Goal: Information Seeking & Learning: Learn about a topic

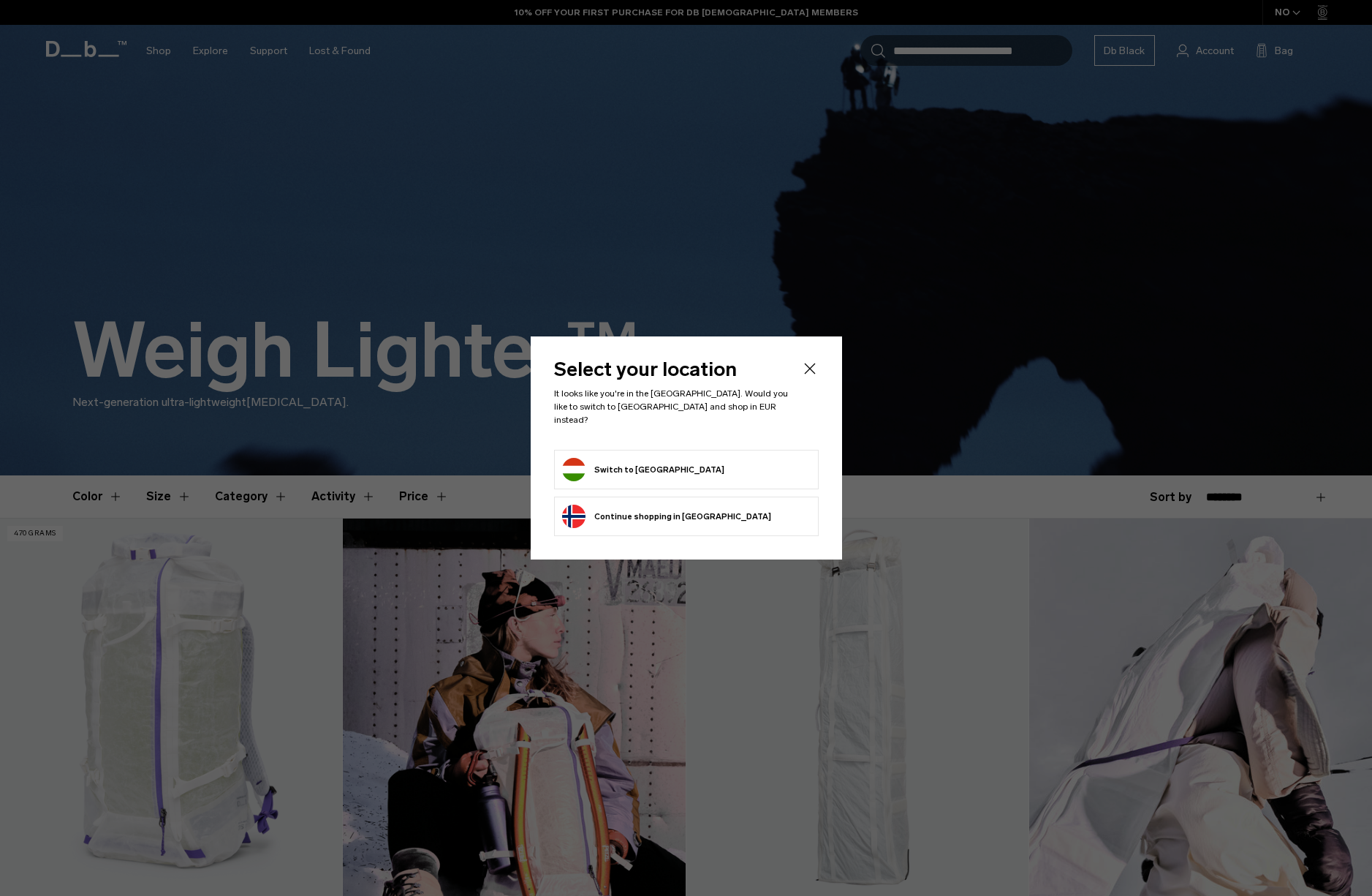
click at [684, 470] on form "Switch to Hungary" at bounding box center [686, 470] width 248 height 23
click at [597, 461] on button "Switch to Hungary" at bounding box center [643, 470] width 162 height 23
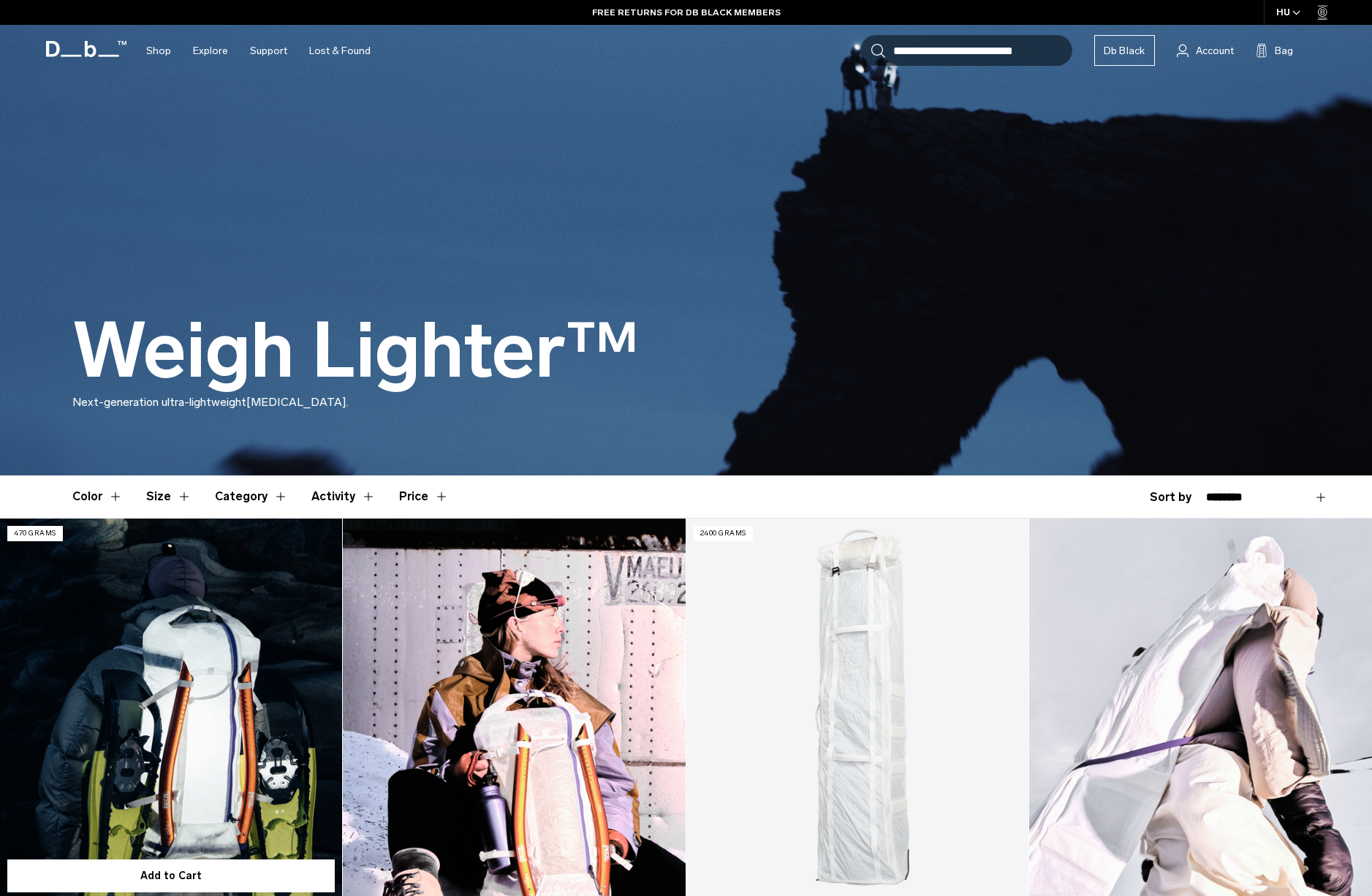
click at [172, 599] on link "Weigh Lighter Backpack 25L" at bounding box center [171, 709] width 342 height 380
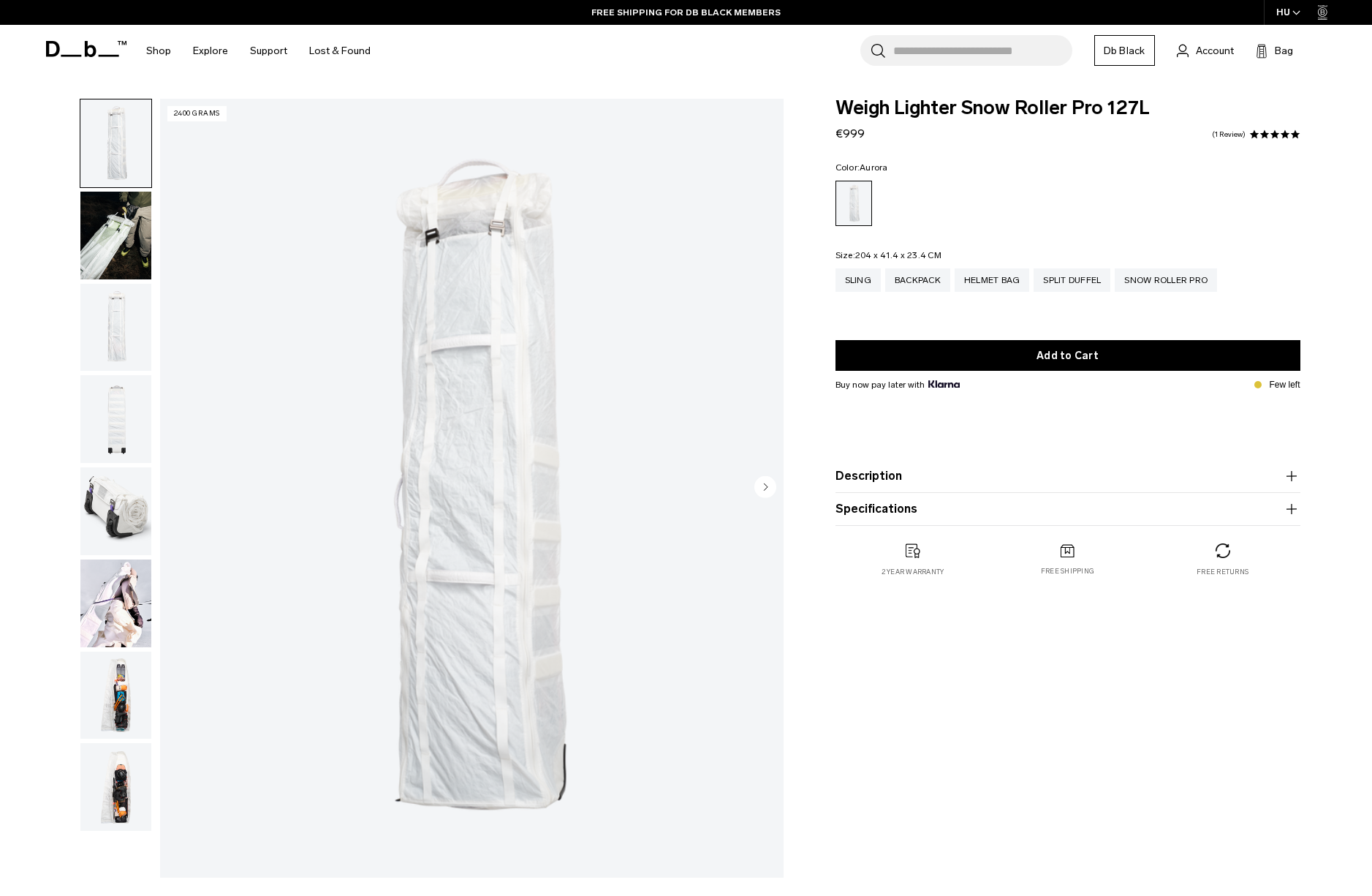
click at [560, 502] on img "1 / 8" at bounding box center [471, 488] width 623 height 779
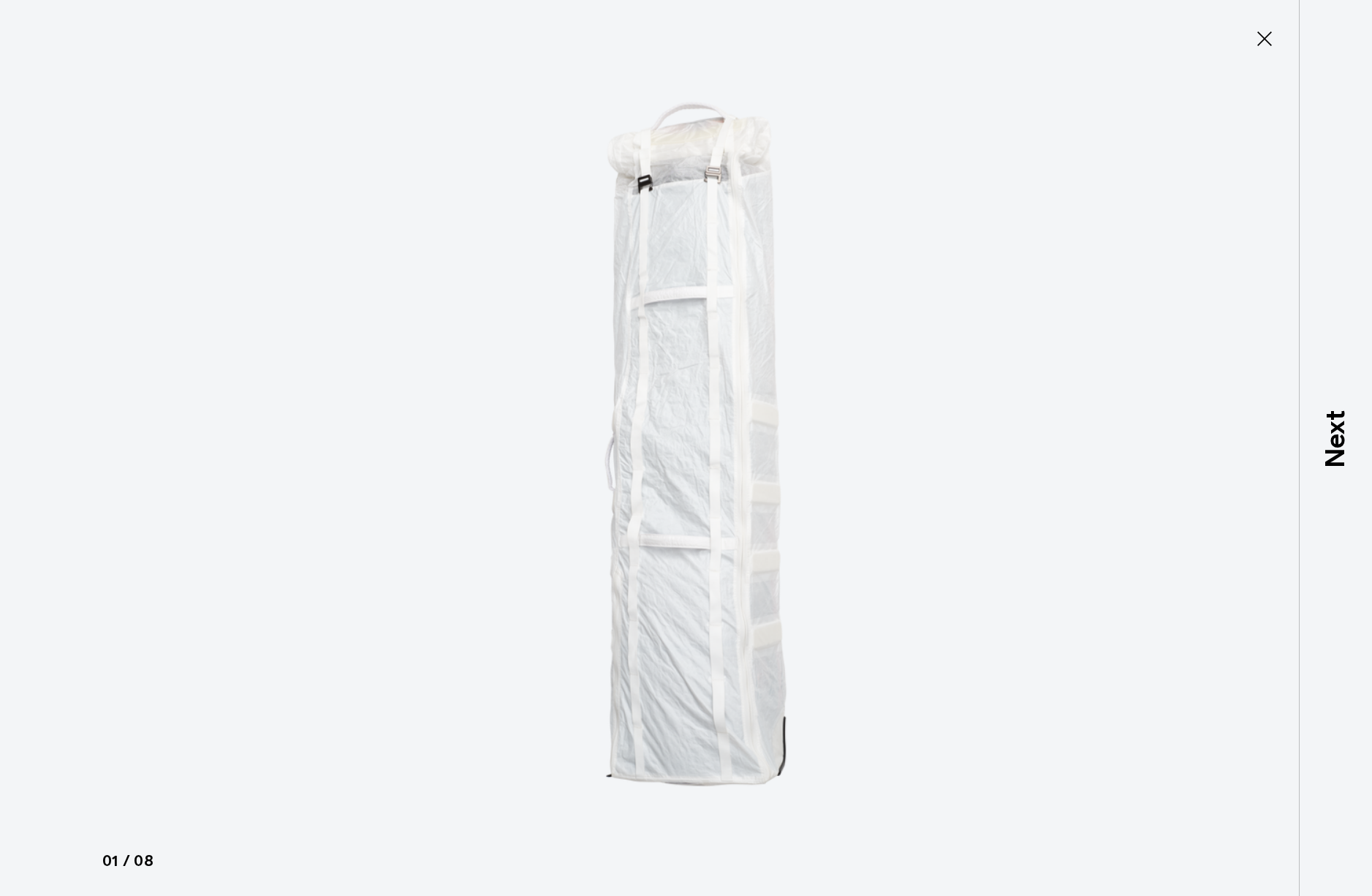
click at [669, 432] on img at bounding box center [687, 448] width 658 height 896
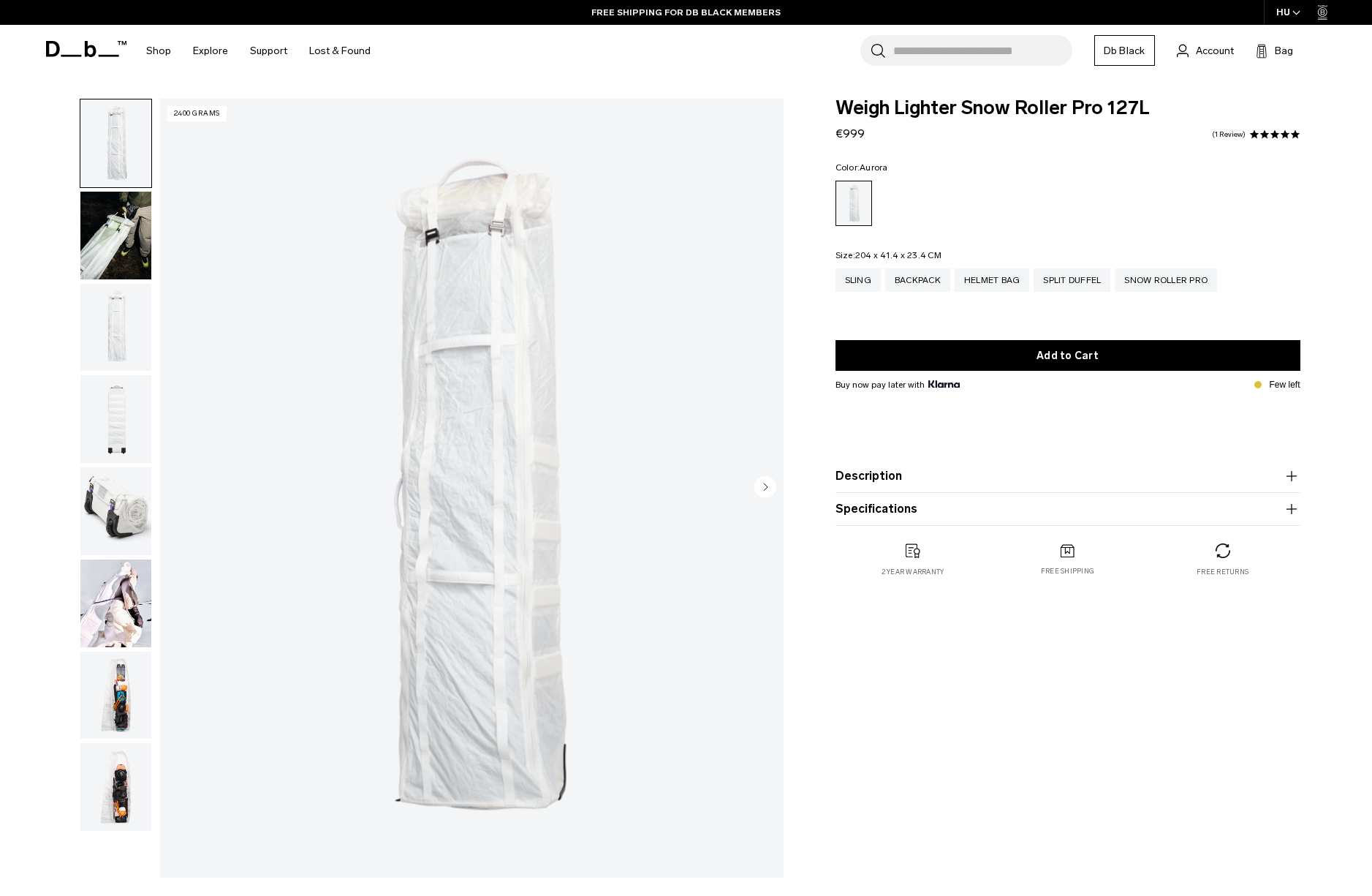
click at [762, 488] on circle "Next slide" at bounding box center [765, 486] width 22 height 22
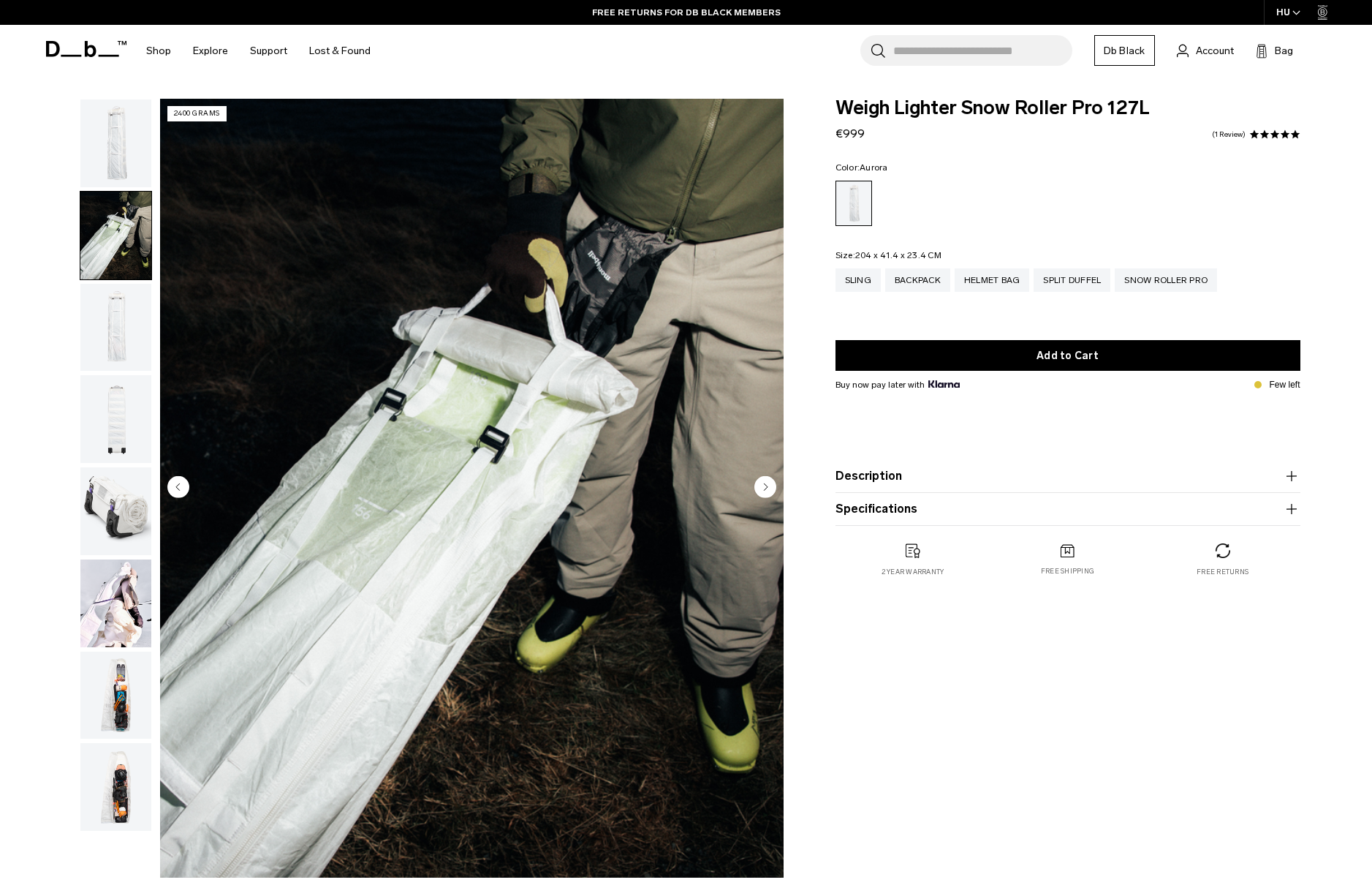
click at [762, 488] on circle "Next slide" at bounding box center [765, 486] width 22 height 22
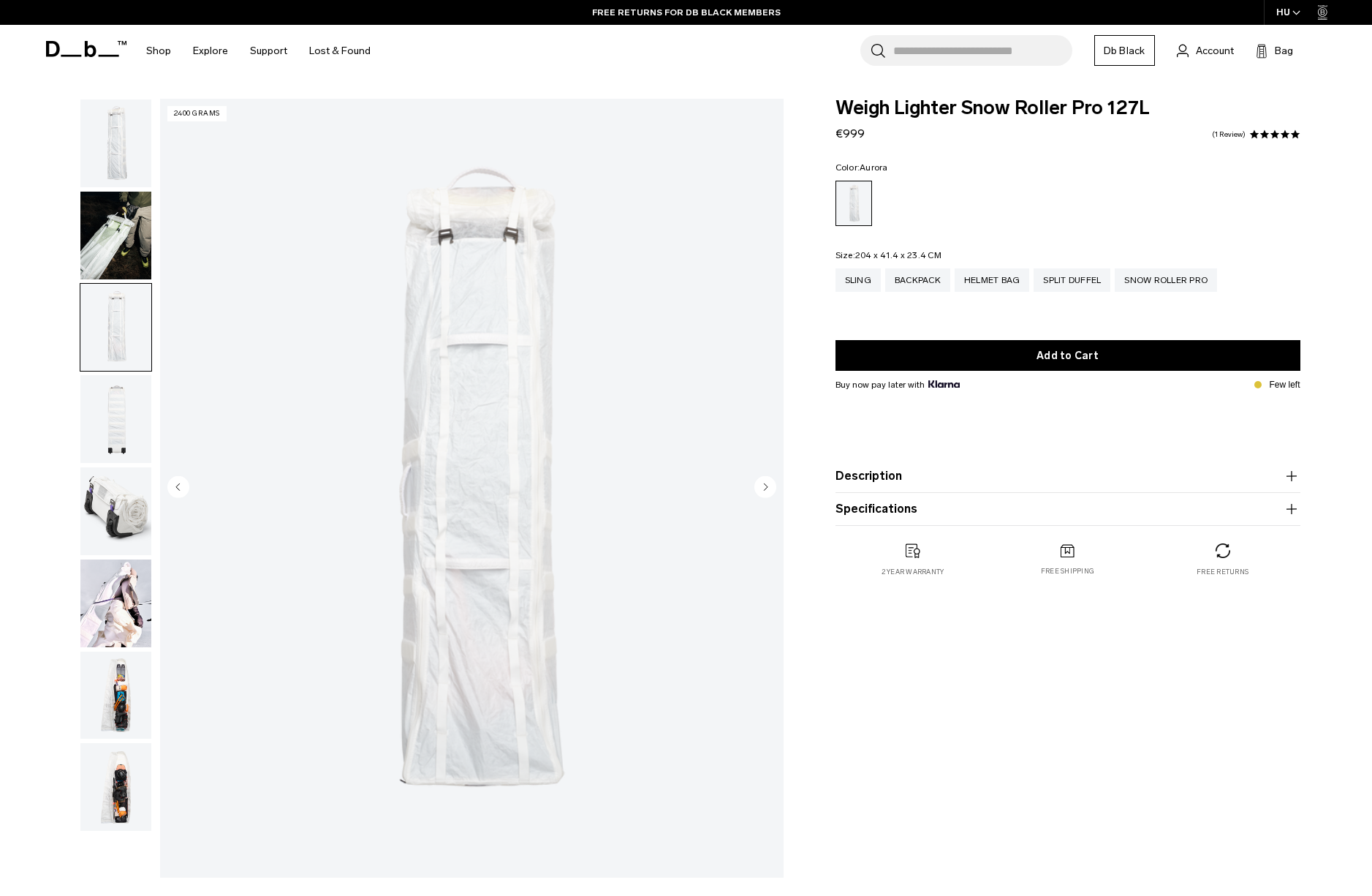
click at [762, 488] on circle "Next slide" at bounding box center [765, 486] width 22 height 22
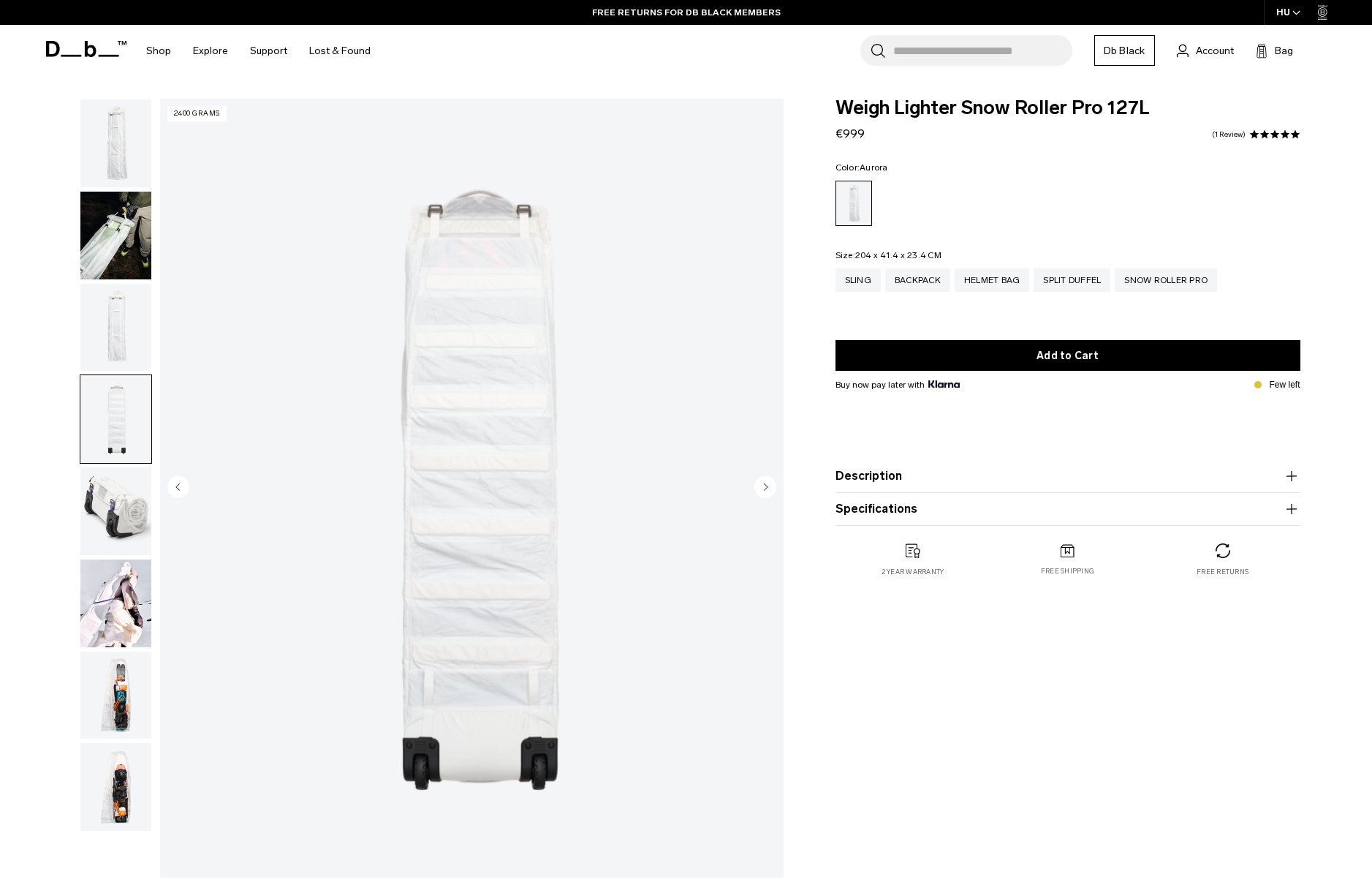
click at [762, 488] on circle "Next slide" at bounding box center [765, 486] width 22 height 22
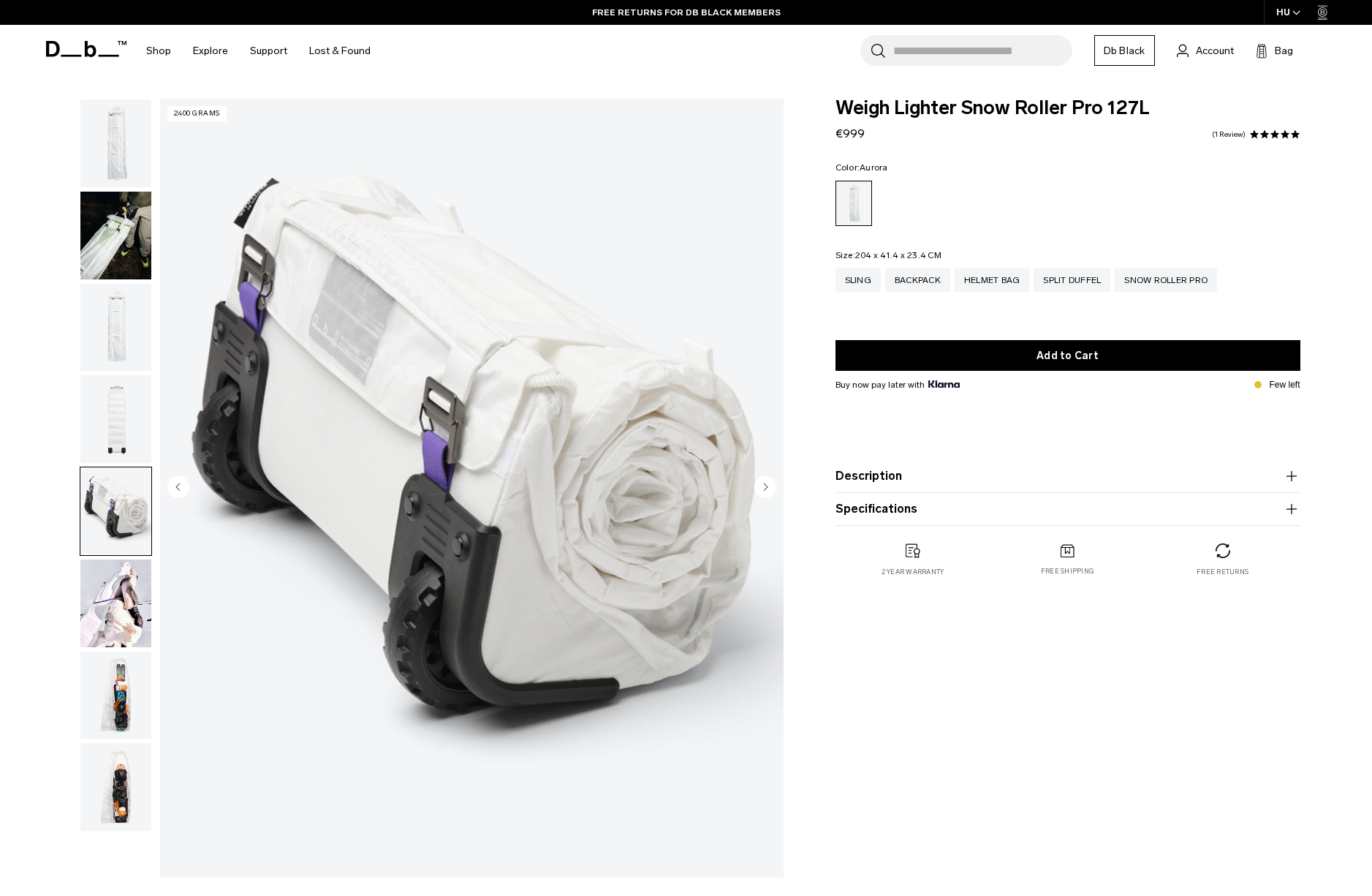
click at [762, 488] on circle "Next slide" at bounding box center [765, 486] width 22 height 22
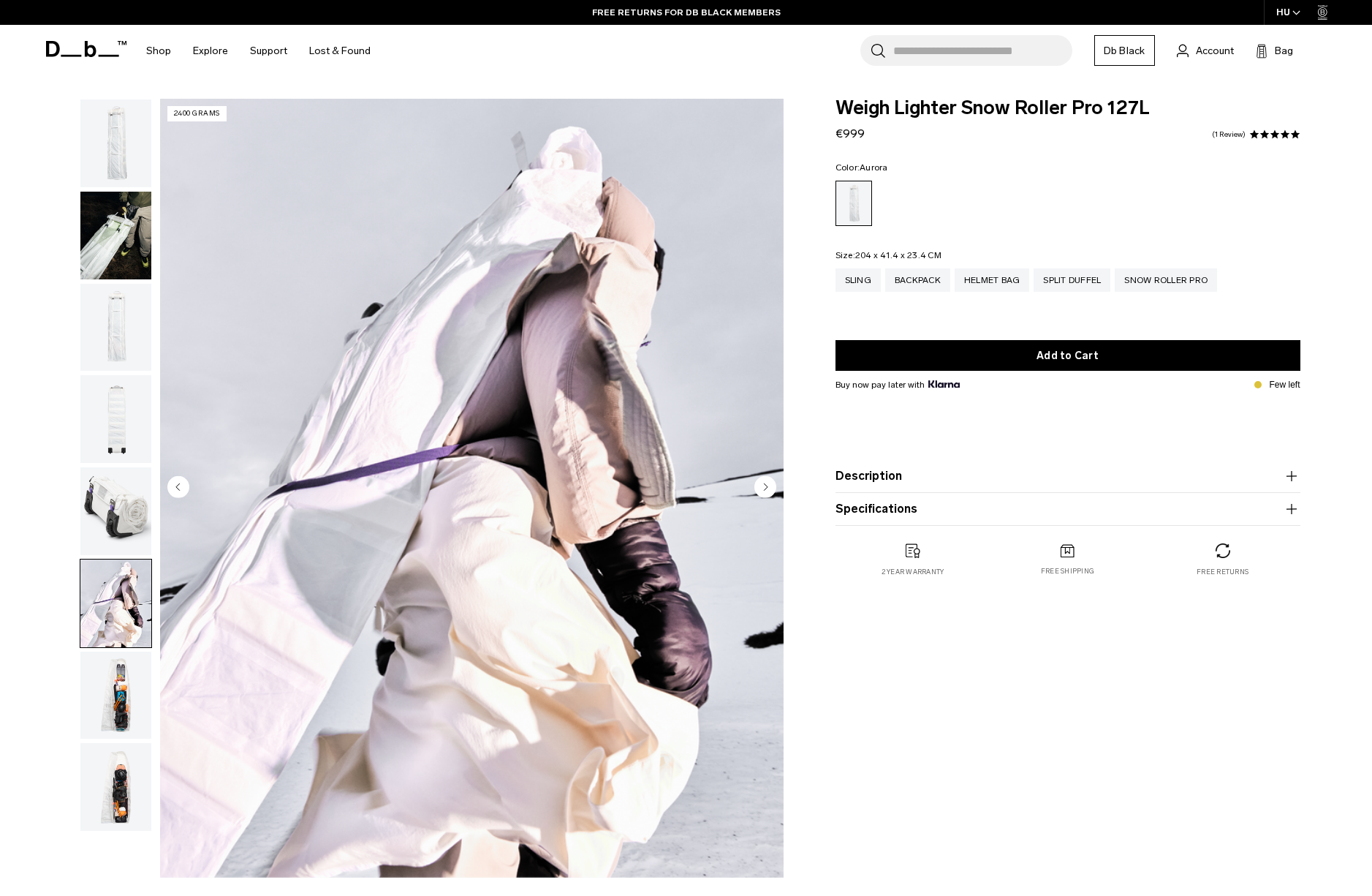
click at [762, 488] on circle "Next slide" at bounding box center [765, 486] width 22 height 22
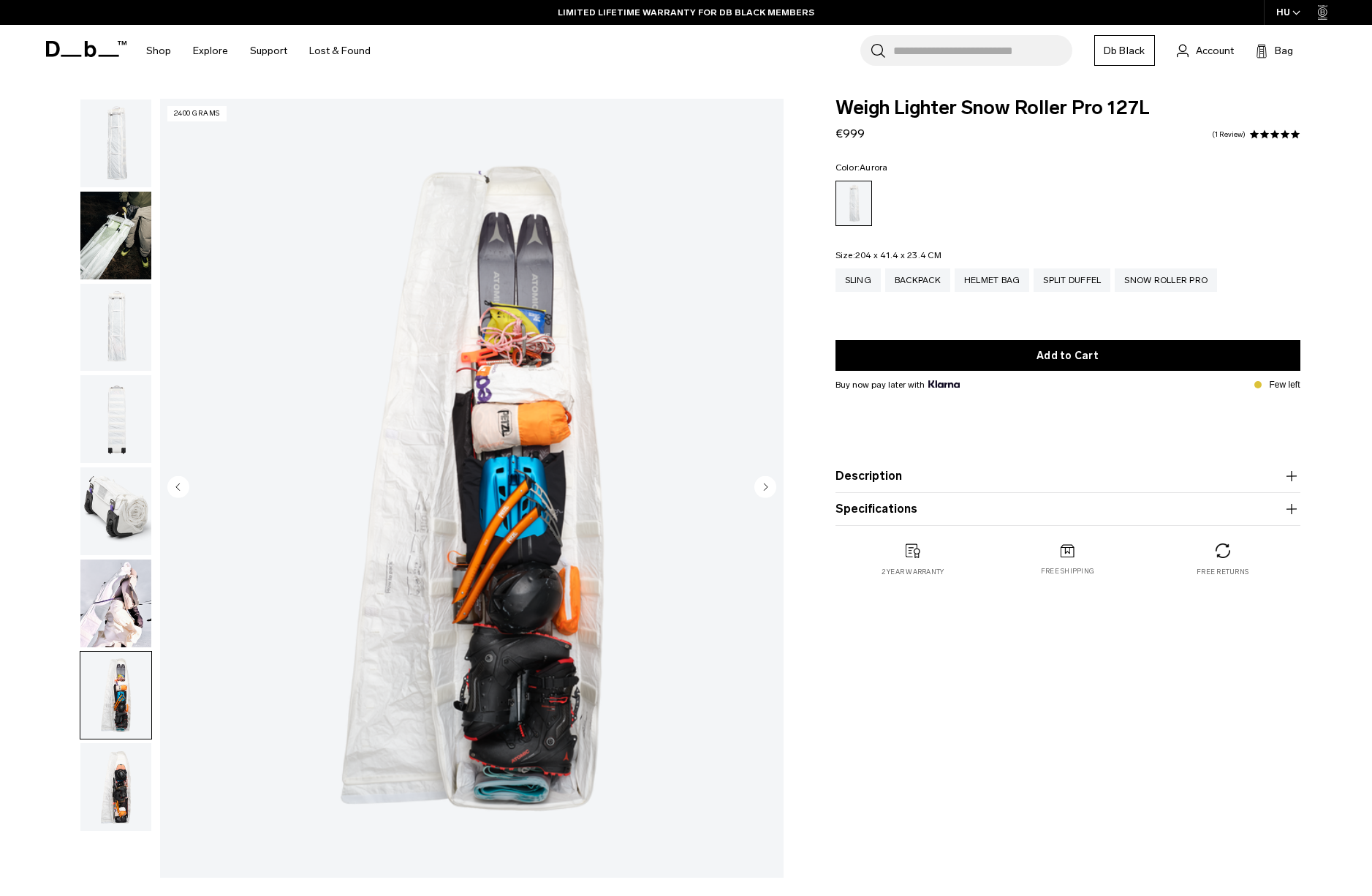
click at [762, 488] on circle "Next slide" at bounding box center [765, 486] width 22 height 22
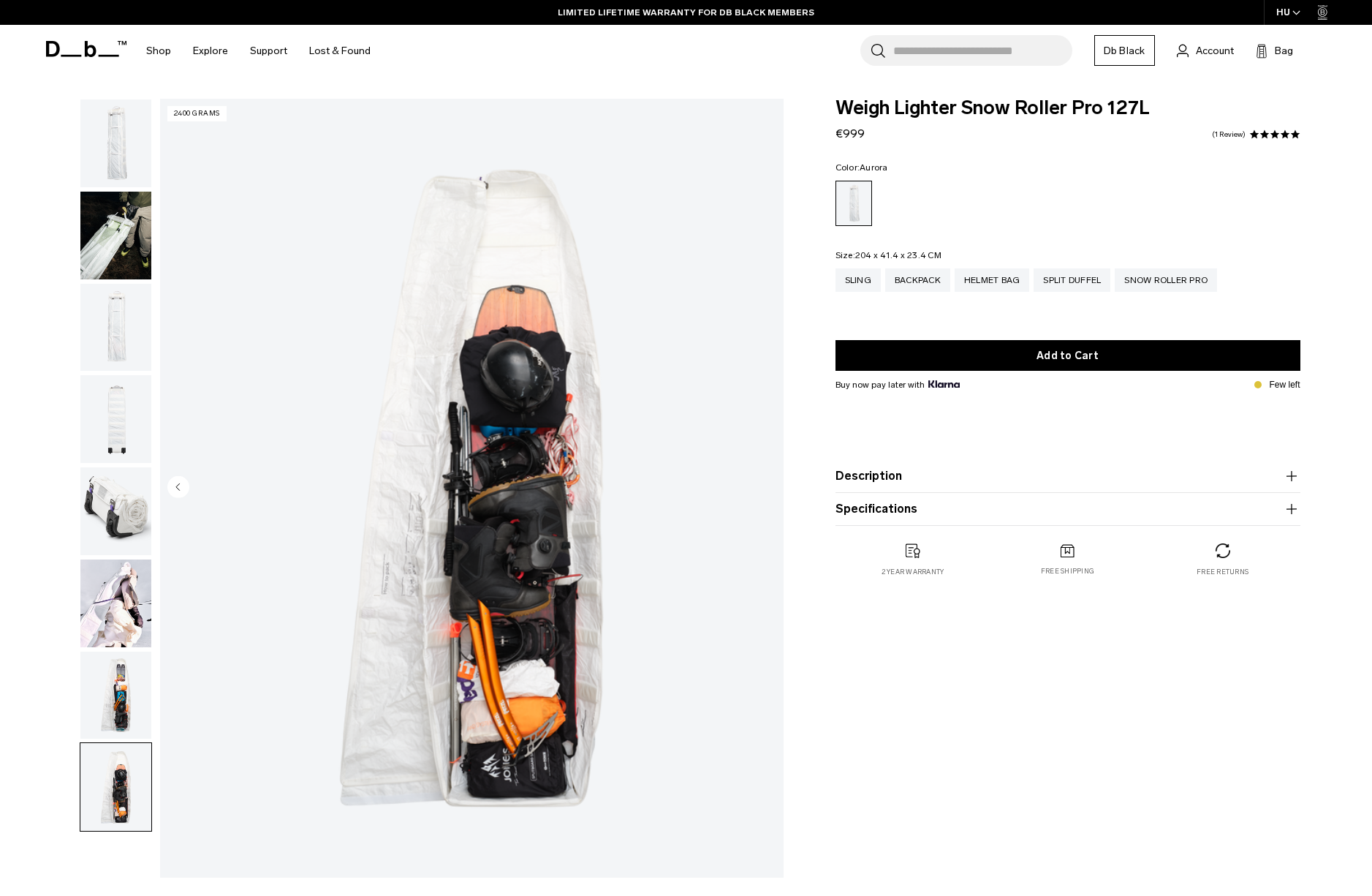
click at [762, 488] on img "8 / 8" at bounding box center [471, 488] width 623 height 779
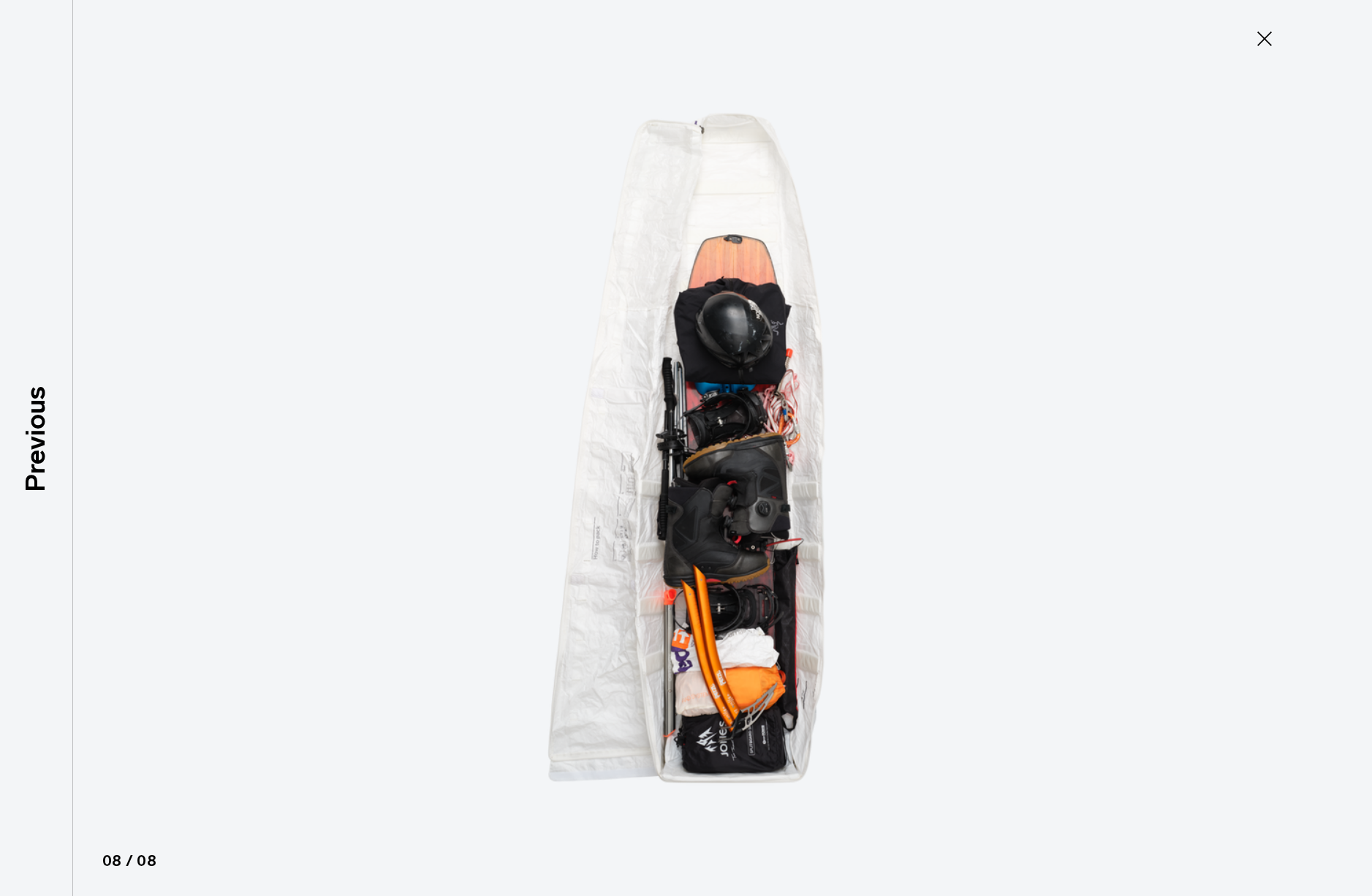
click at [762, 488] on img at bounding box center [687, 448] width 658 height 896
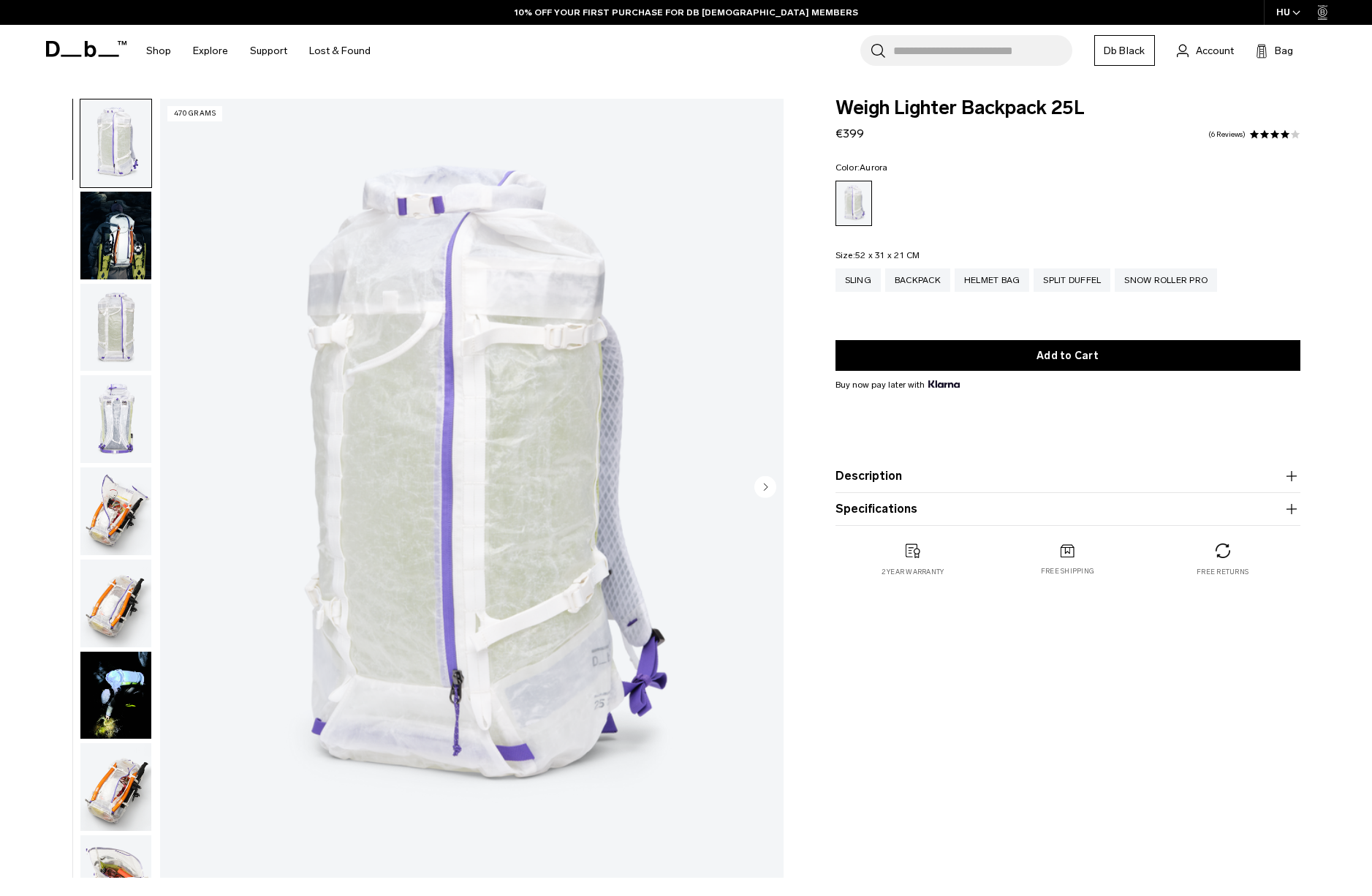
click at [923, 513] on button "Specifications" at bounding box center [1068, 509] width 465 height 18
click at [927, 481] on button "Description" at bounding box center [1068, 476] width 465 height 18
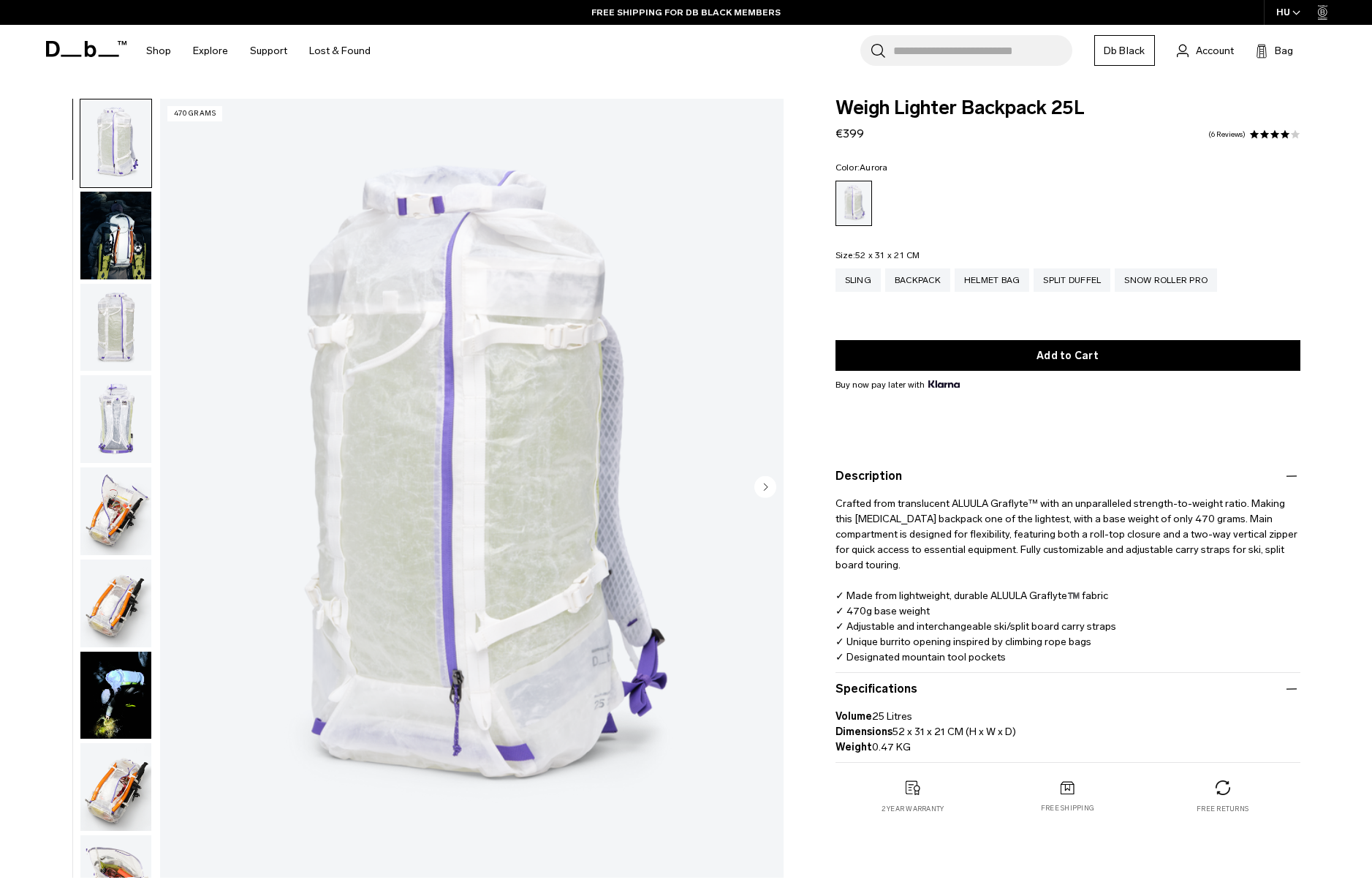
click at [104, 193] on img "button" at bounding box center [116, 235] width 71 height 88
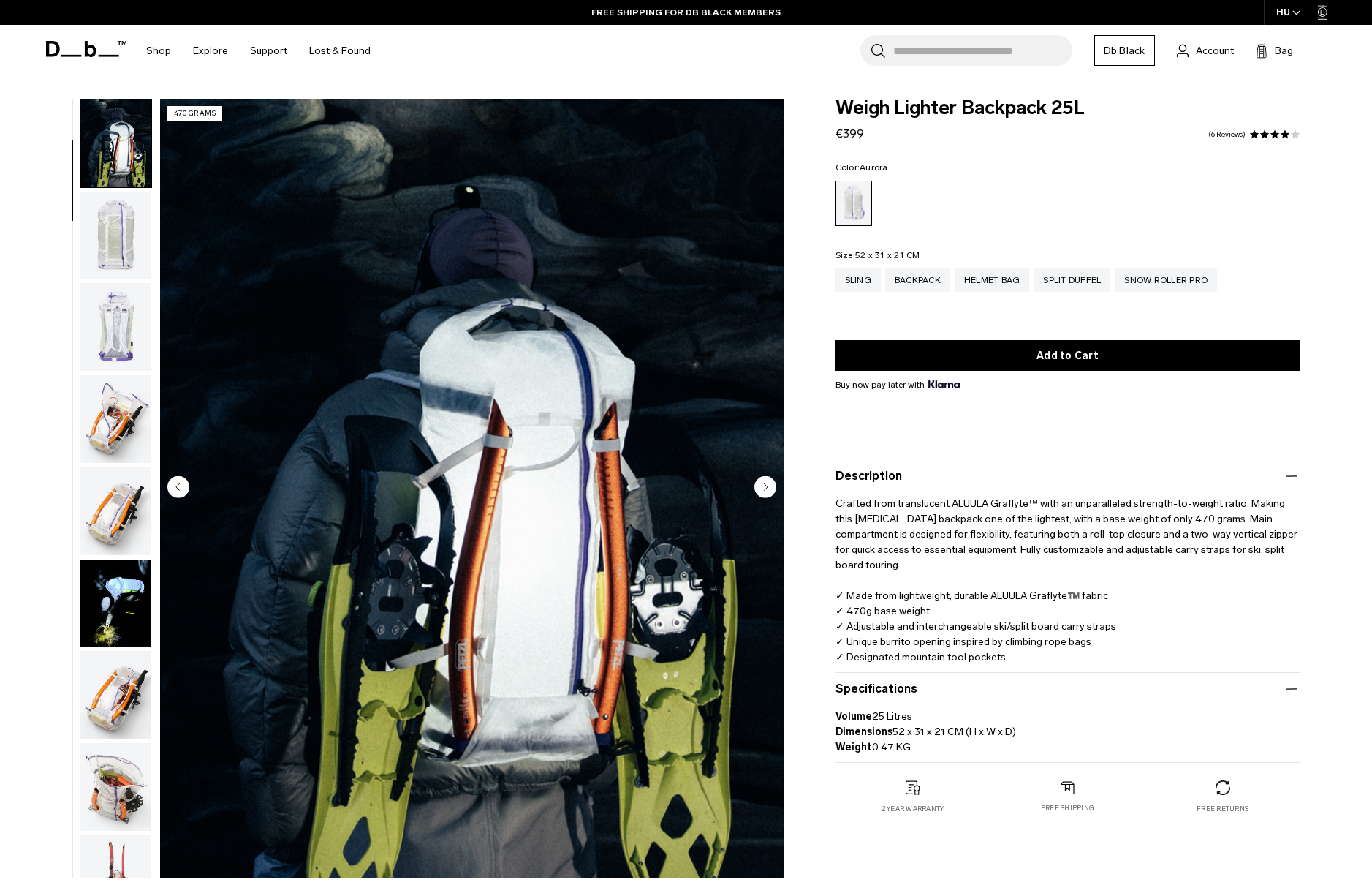
scroll to position [93, 0]
click at [104, 195] on img "button" at bounding box center [116, 234] width 71 height 88
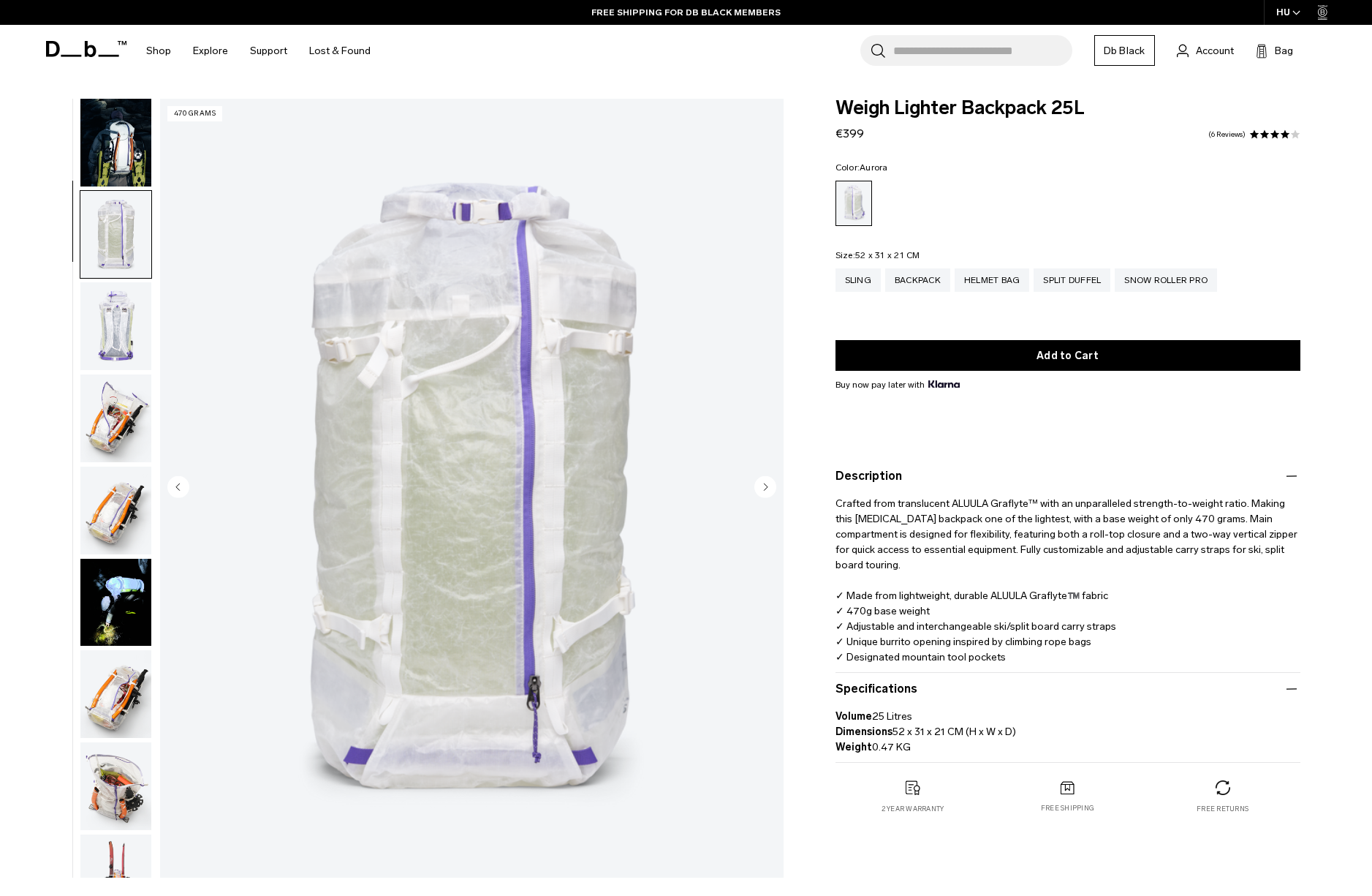
scroll to position [185, 0]
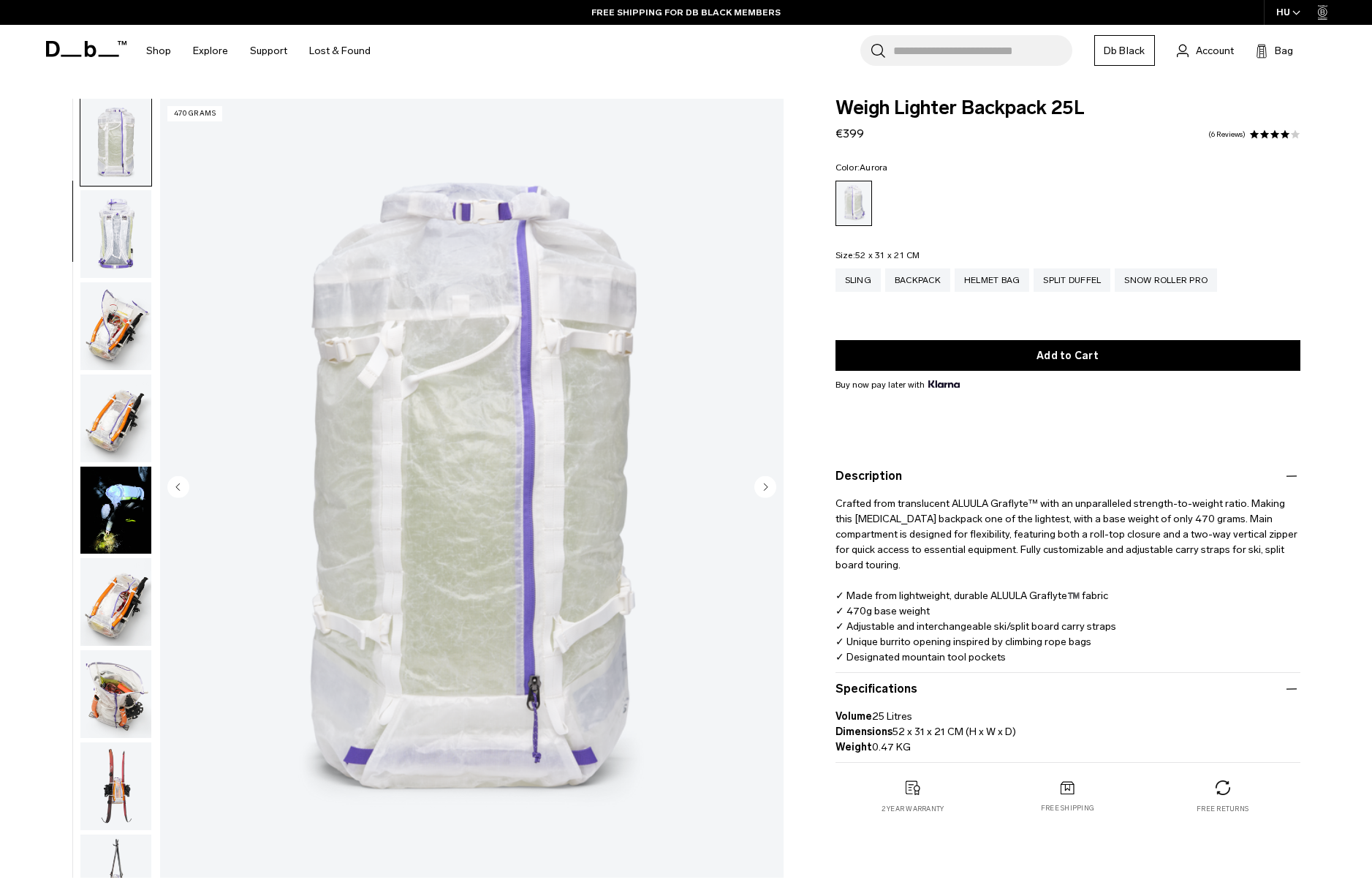
click at [105, 201] on img "button" at bounding box center [116, 234] width 71 height 88
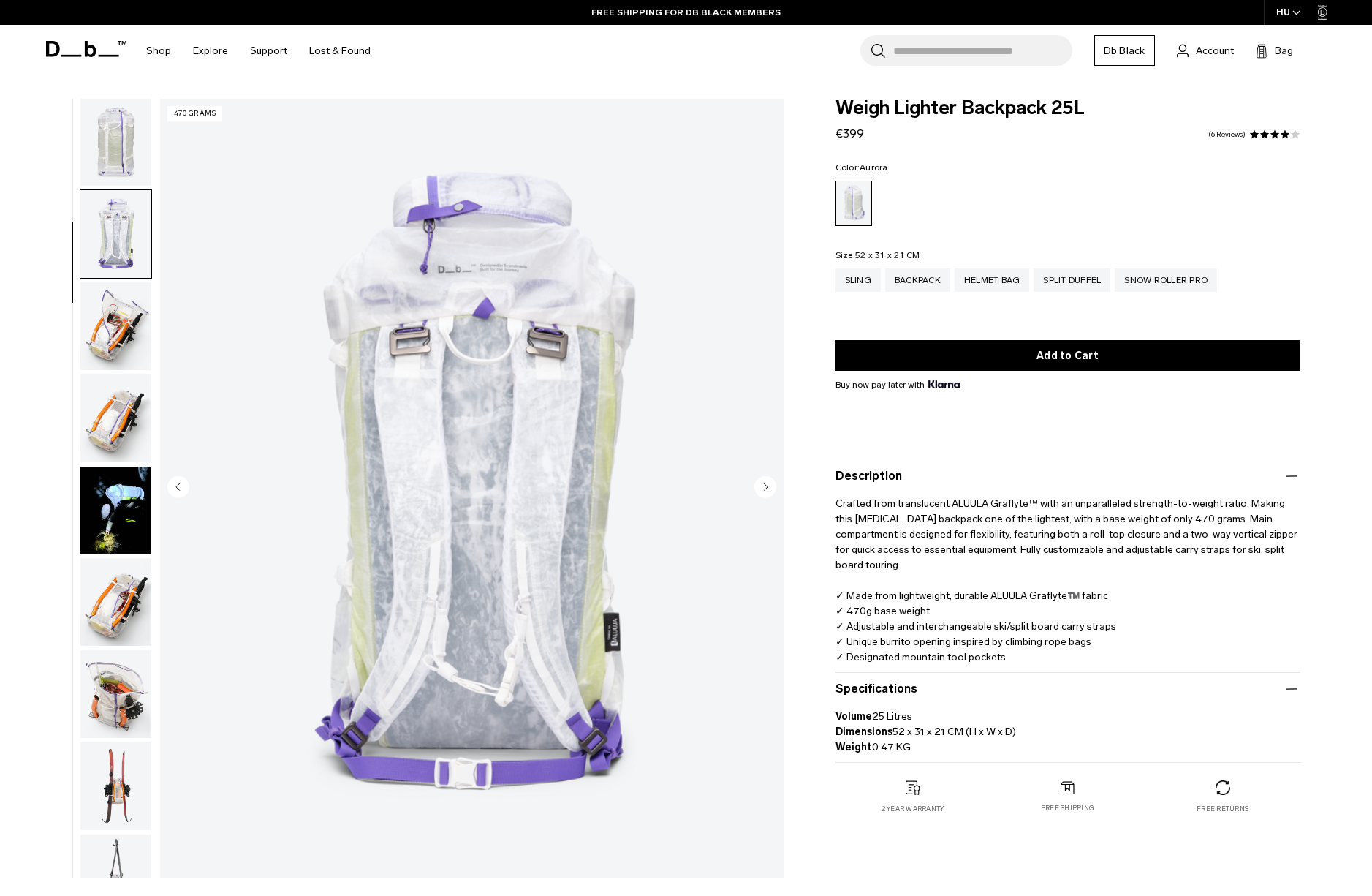
scroll to position [278, 0]
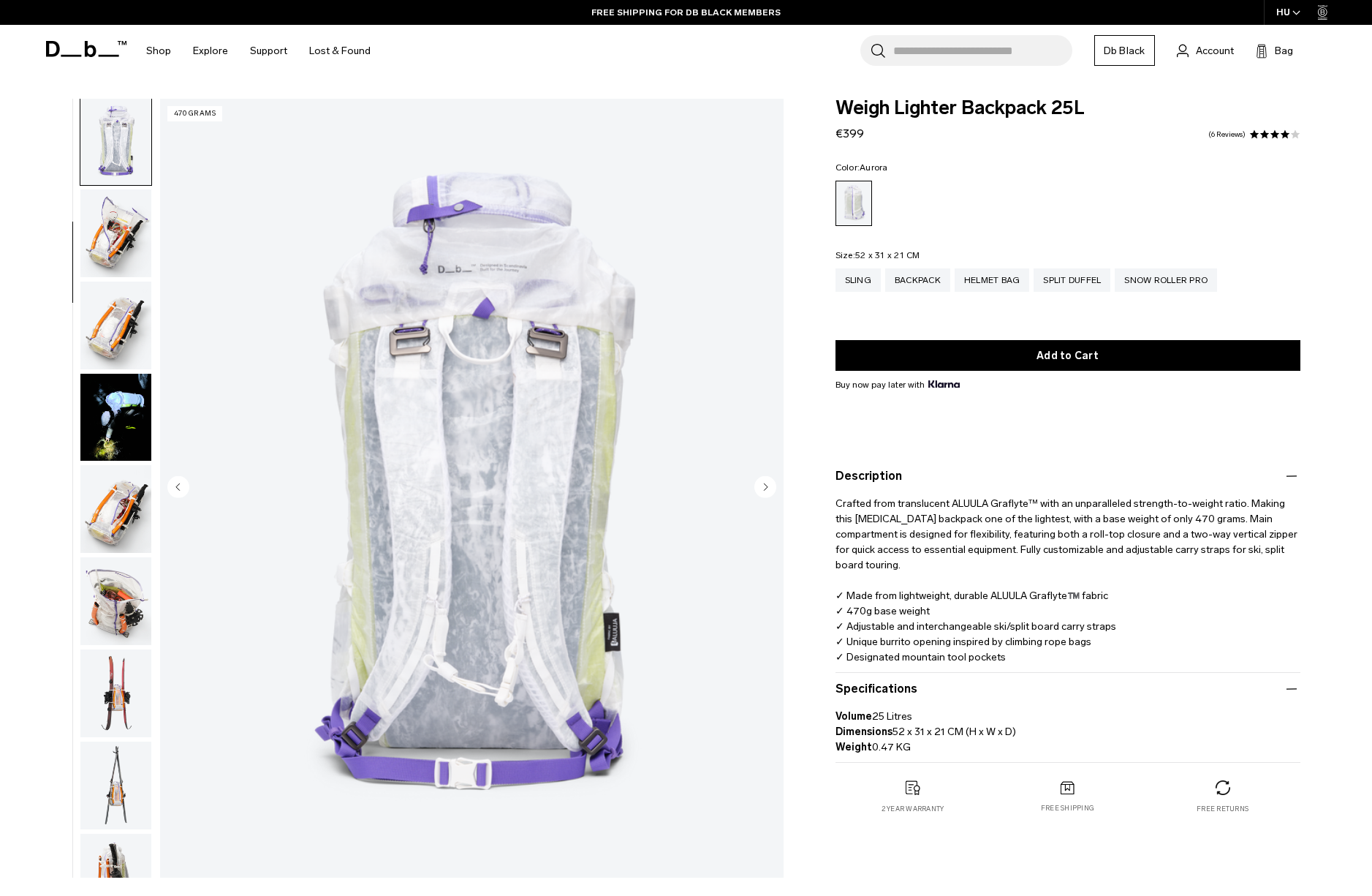
click at [105, 201] on img "button" at bounding box center [116, 233] width 71 height 88
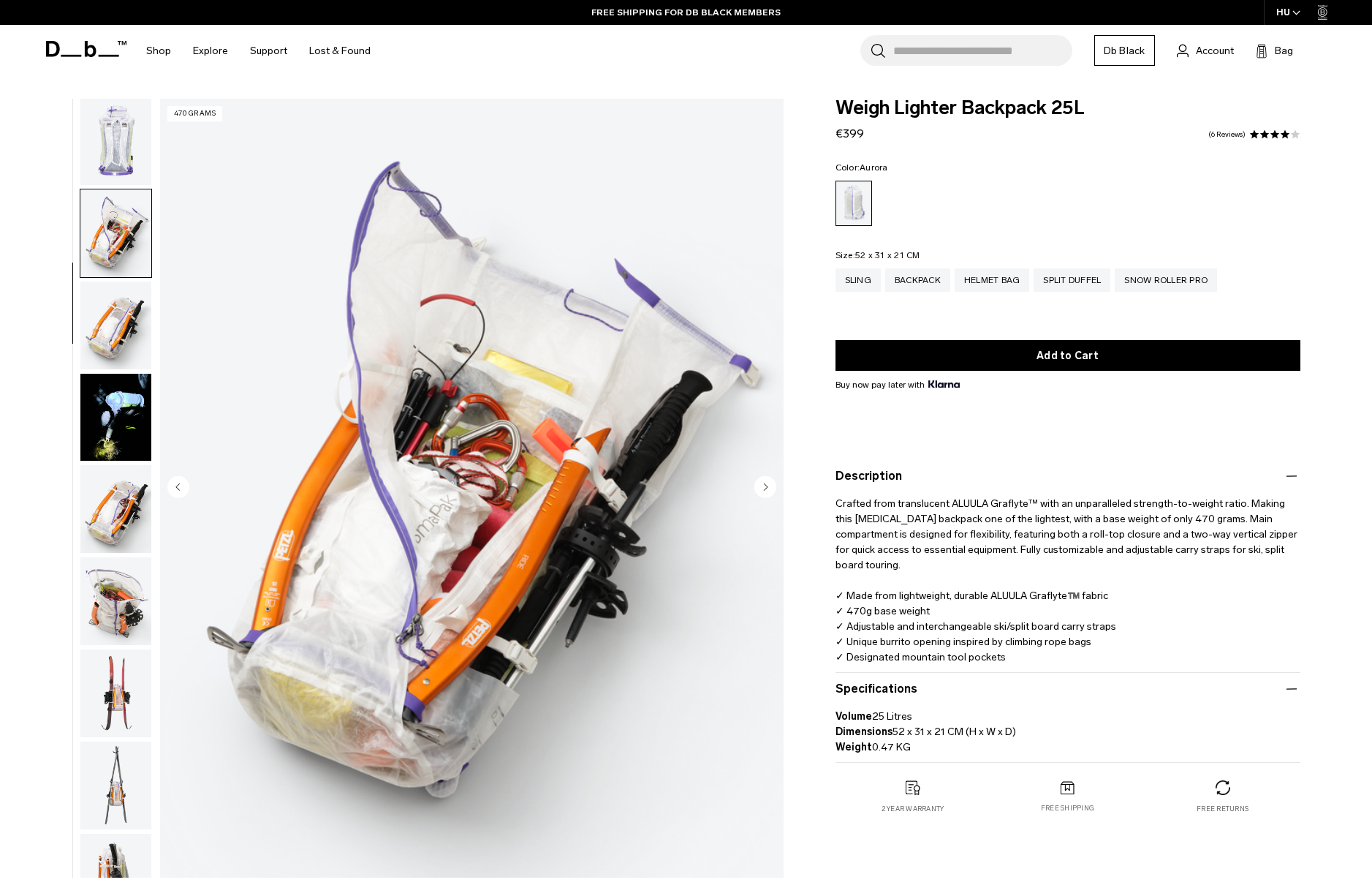
scroll to position [371, 0]
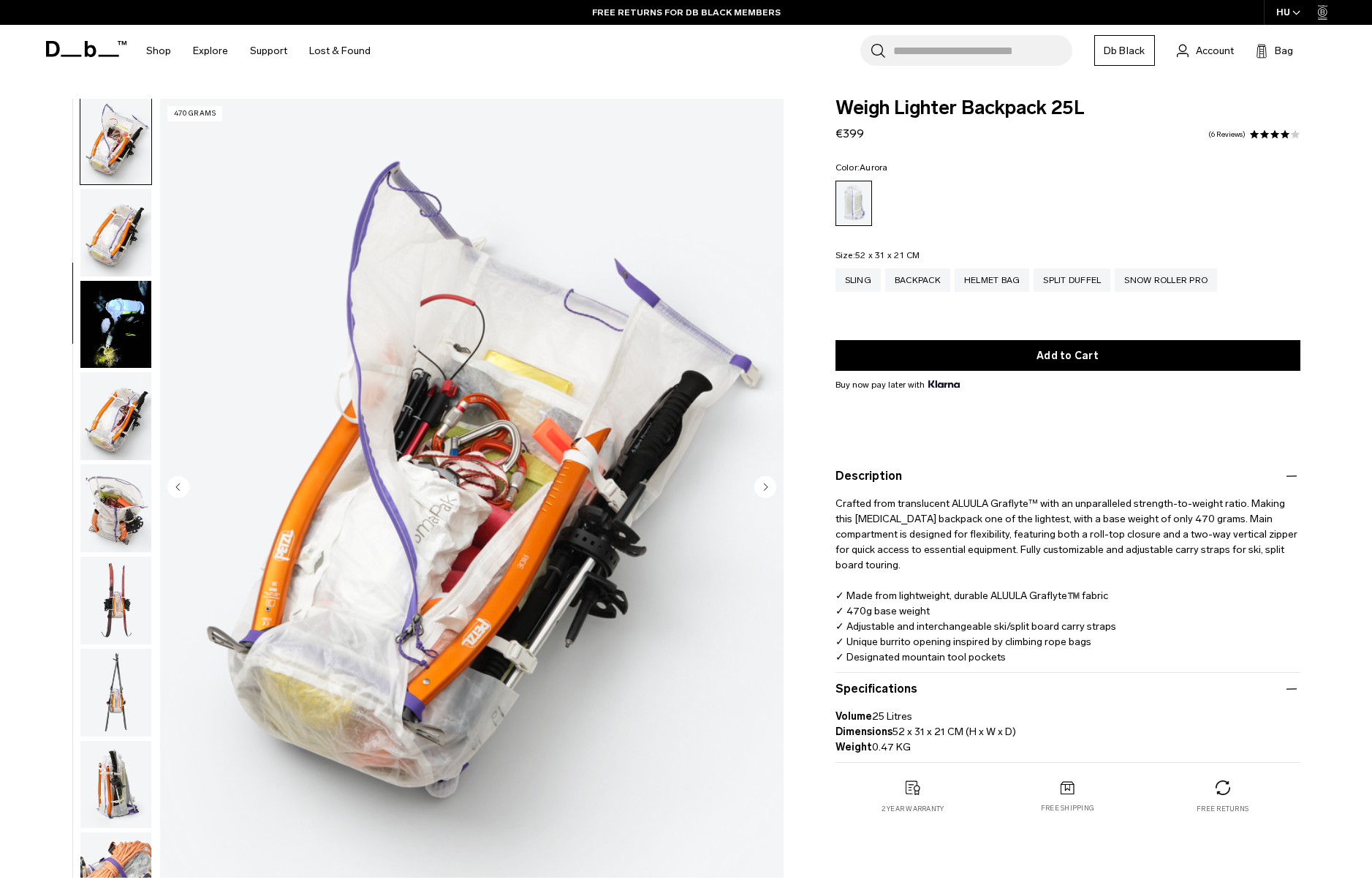
click at [105, 201] on img "button" at bounding box center [116, 232] width 71 height 88
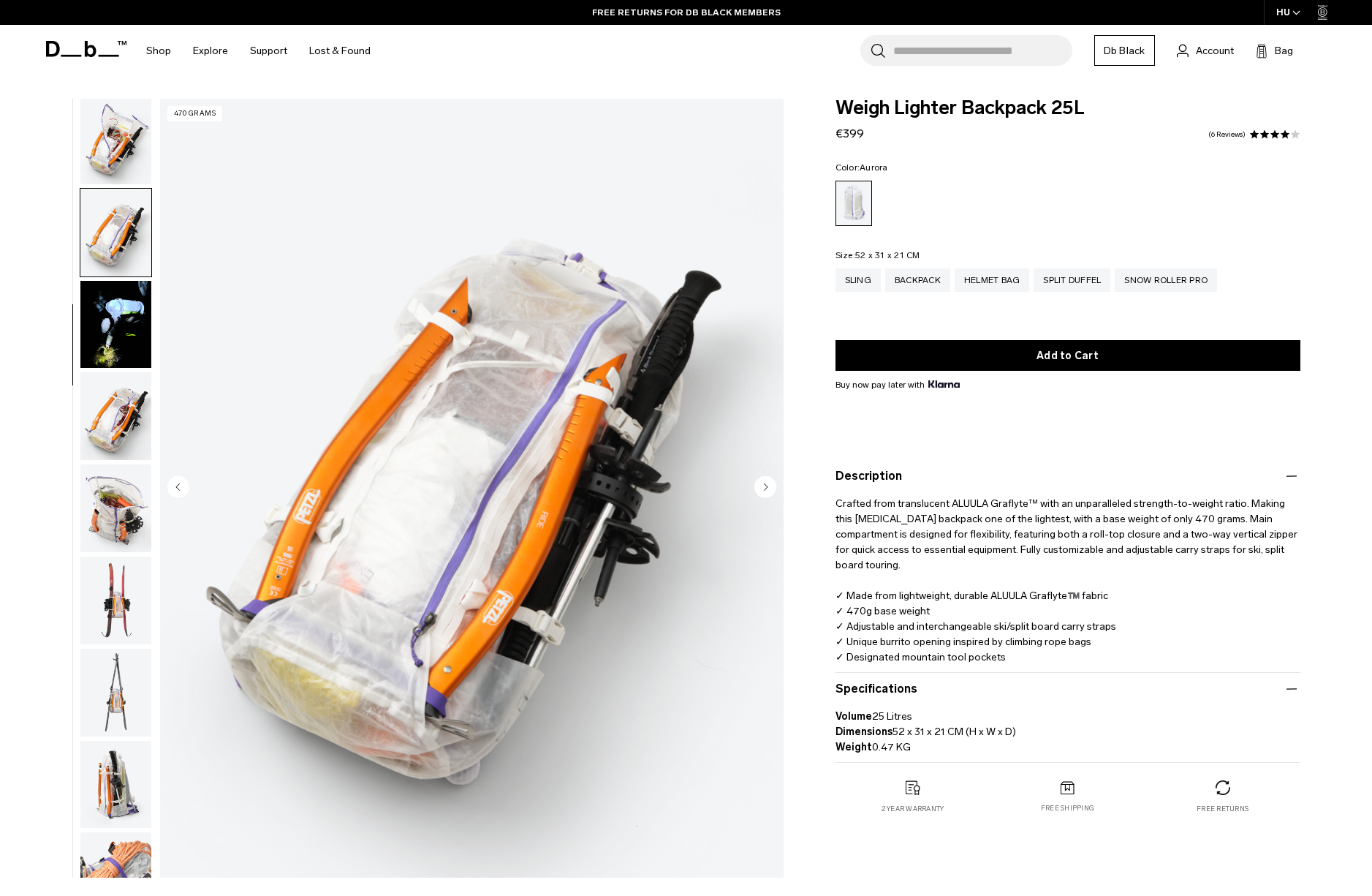
scroll to position [464, 0]
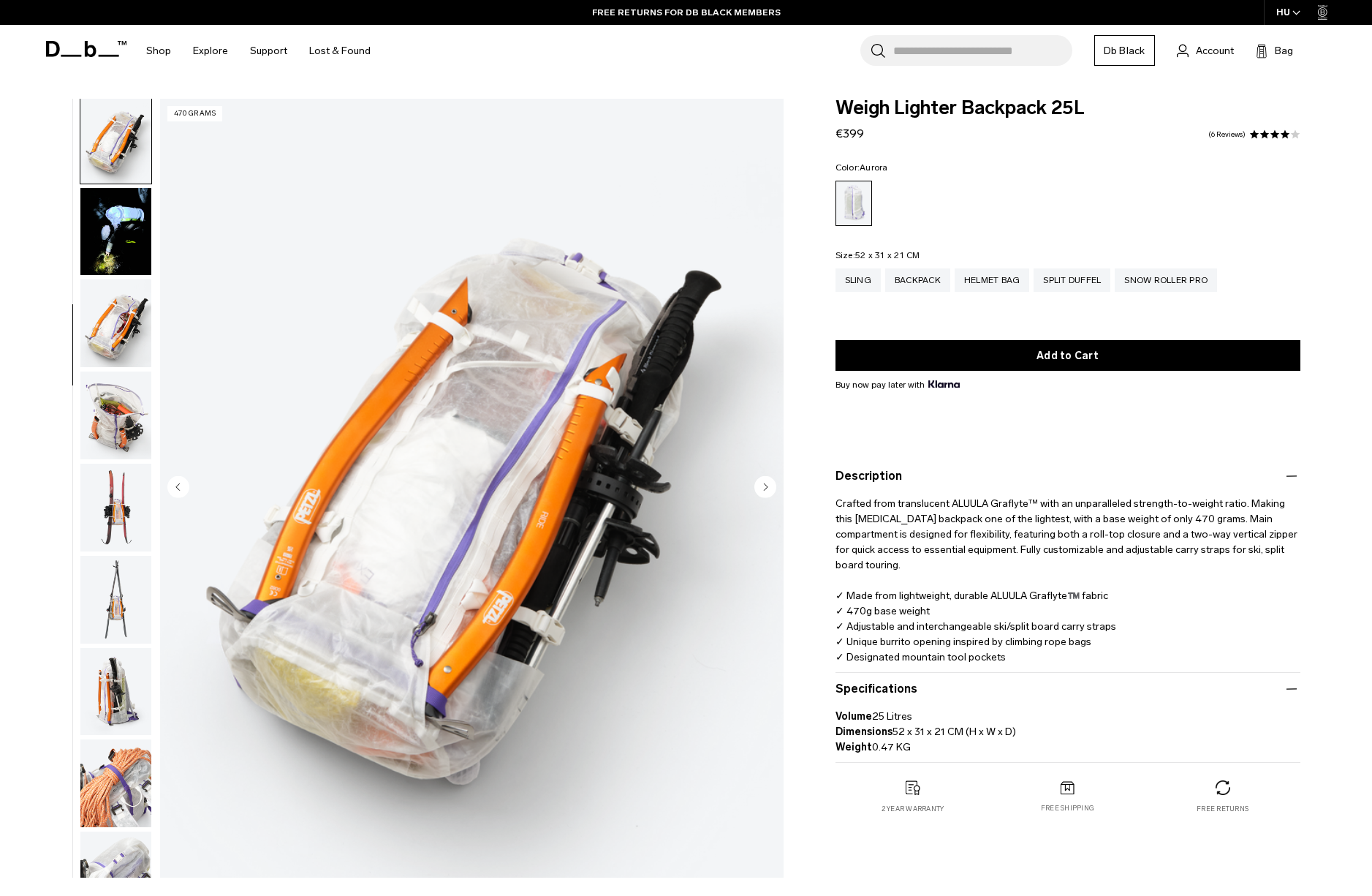
click at [102, 224] on img "button" at bounding box center [116, 231] width 71 height 88
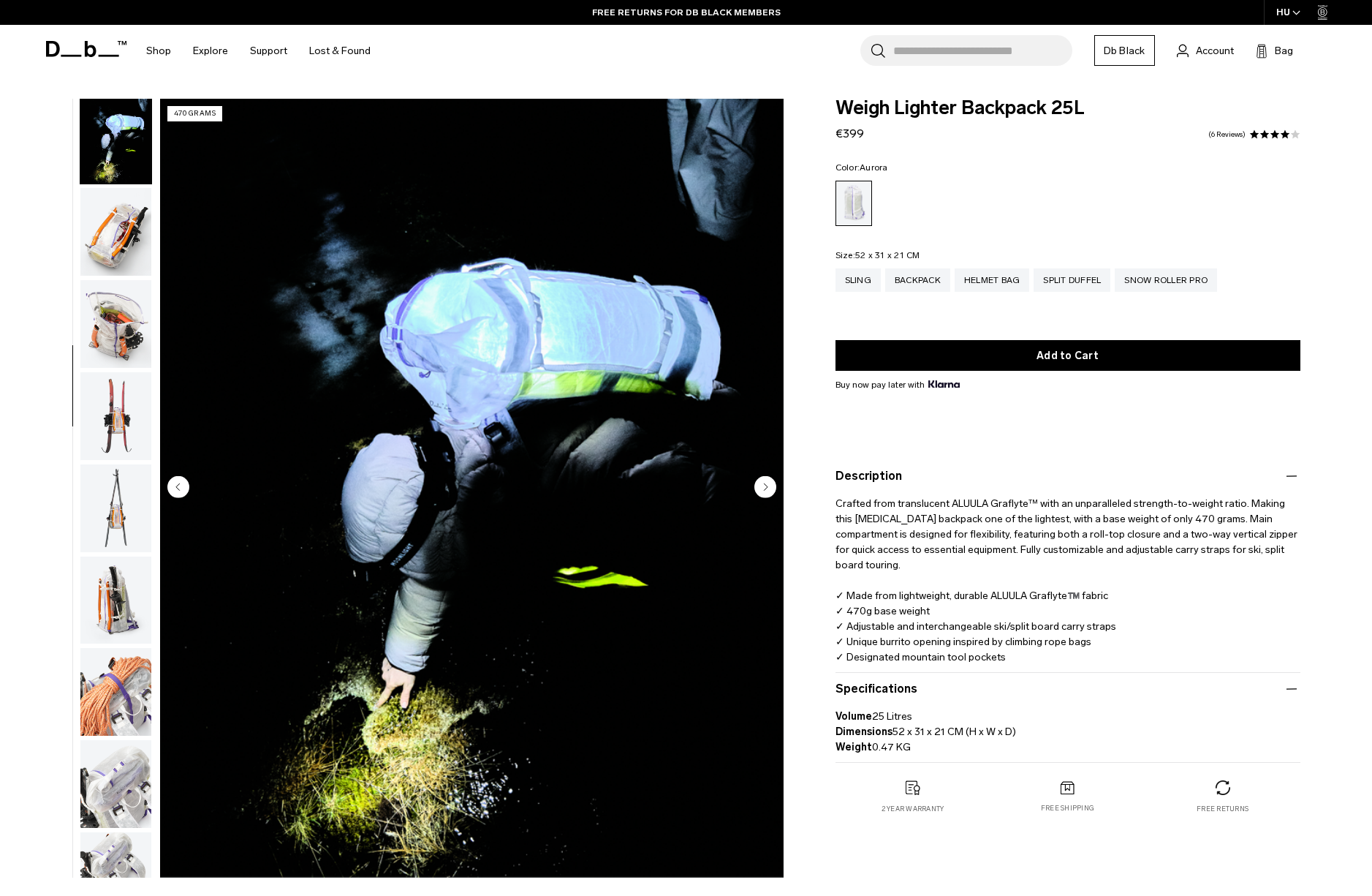
scroll to position [556, 0]
click at [106, 232] on img "button" at bounding box center [116, 231] width 71 height 88
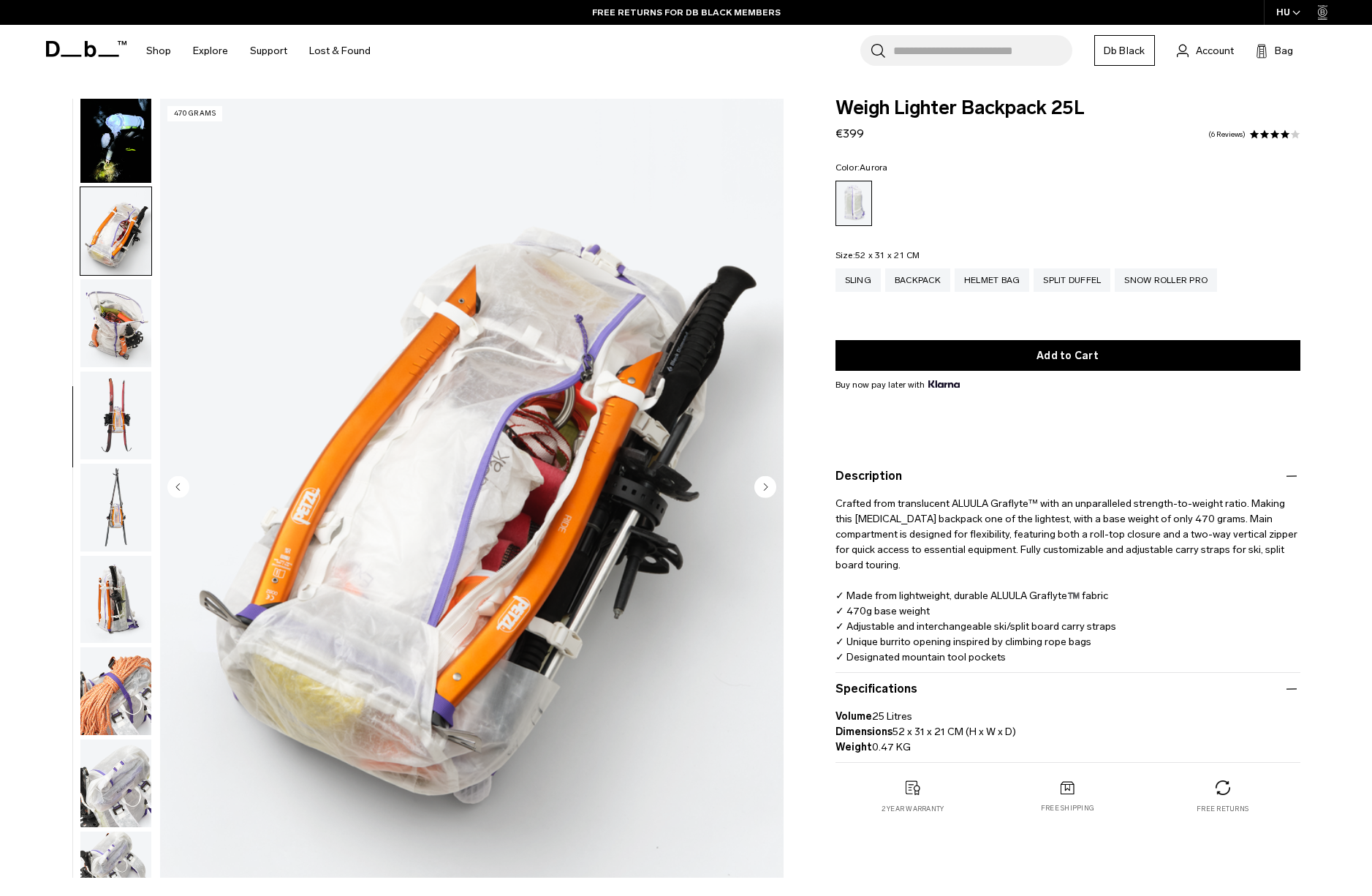
scroll to position [648, 0]
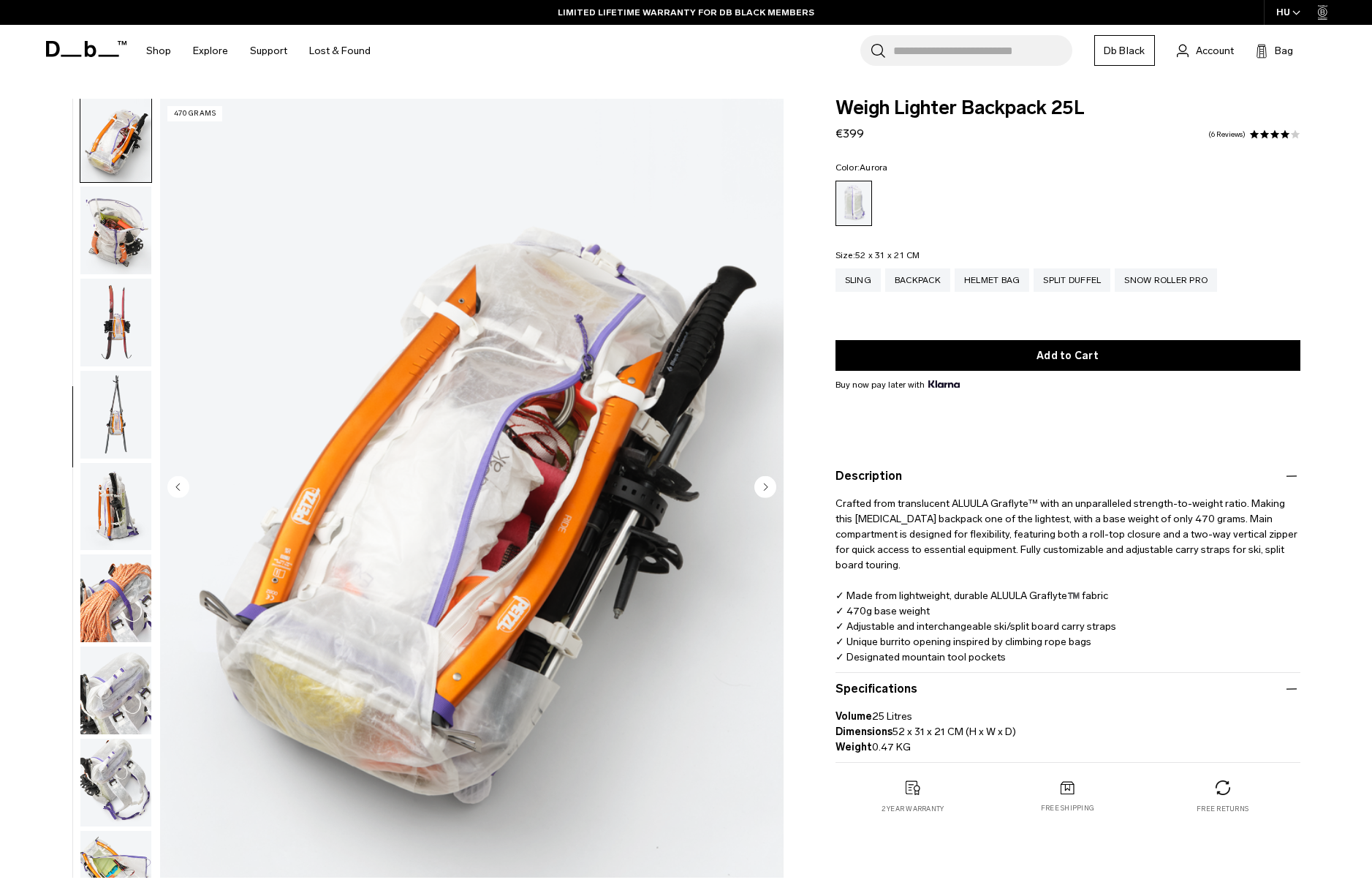
click at [106, 232] on img "button" at bounding box center [116, 230] width 71 height 88
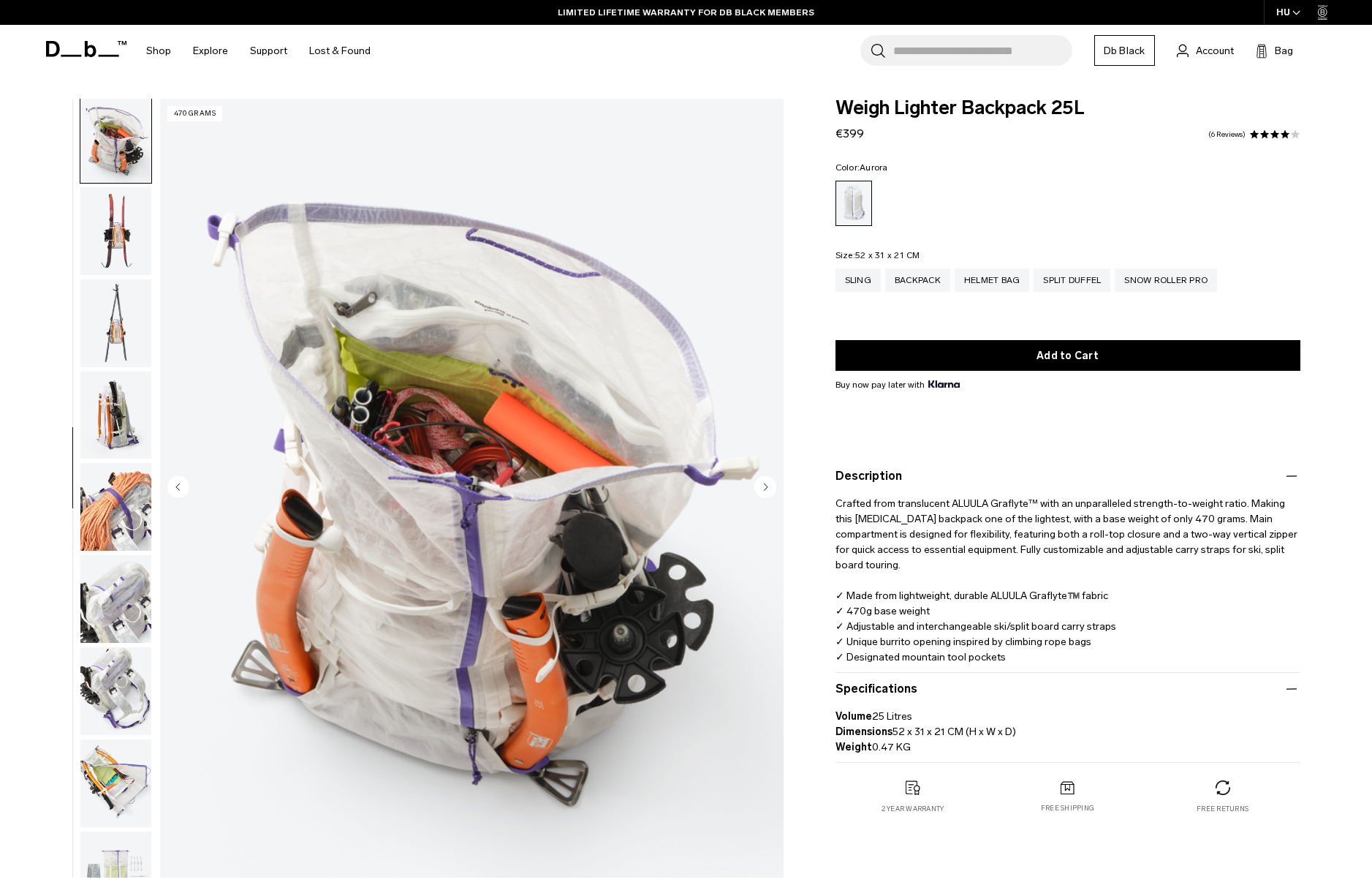
scroll to position [741, 0]
click at [106, 232] on img "button" at bounding box center [116, 229] width 71 height 88
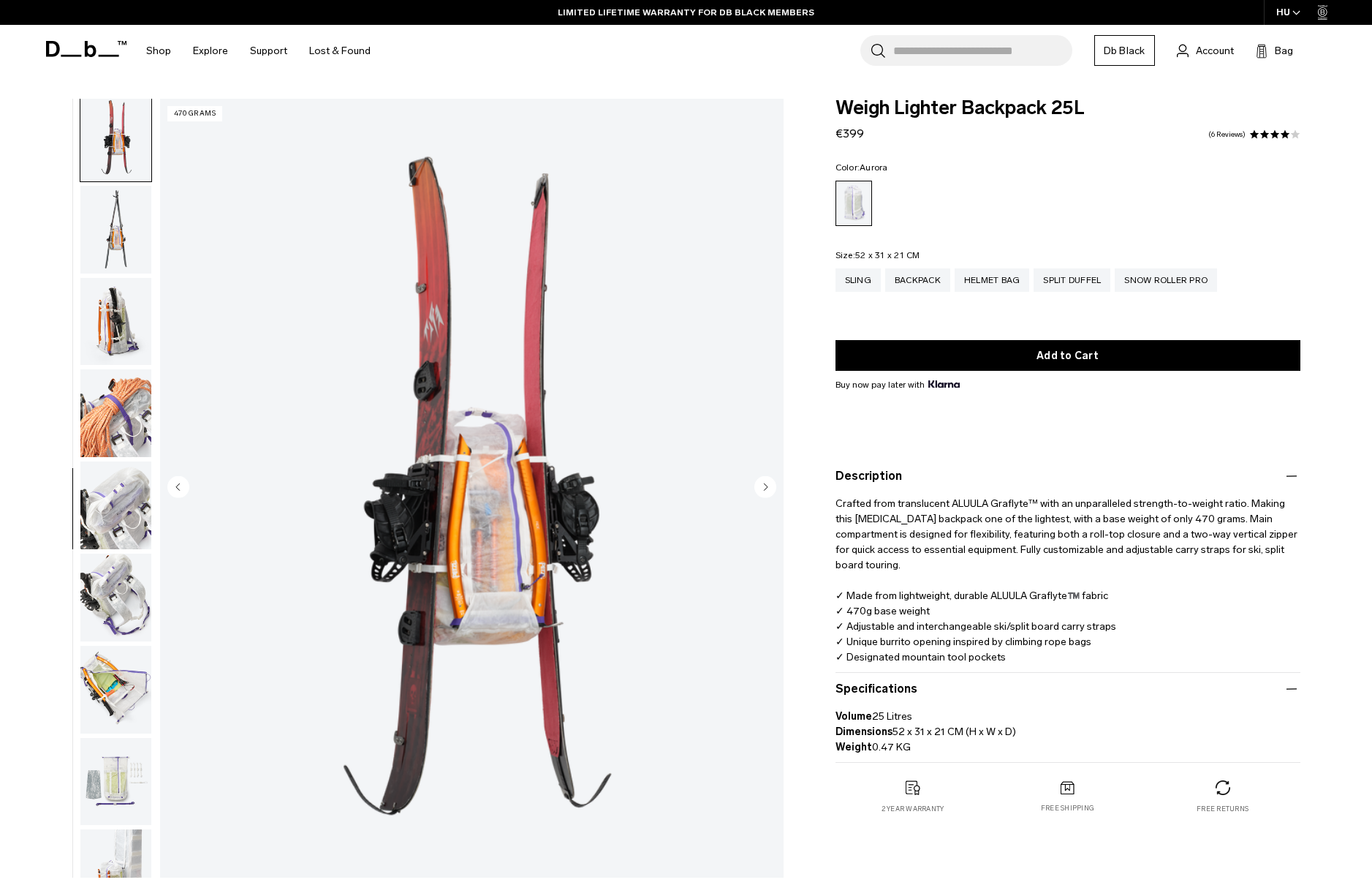
click at [106, 232] on img "button" at bounding box center [116, 229] width 71 height 88
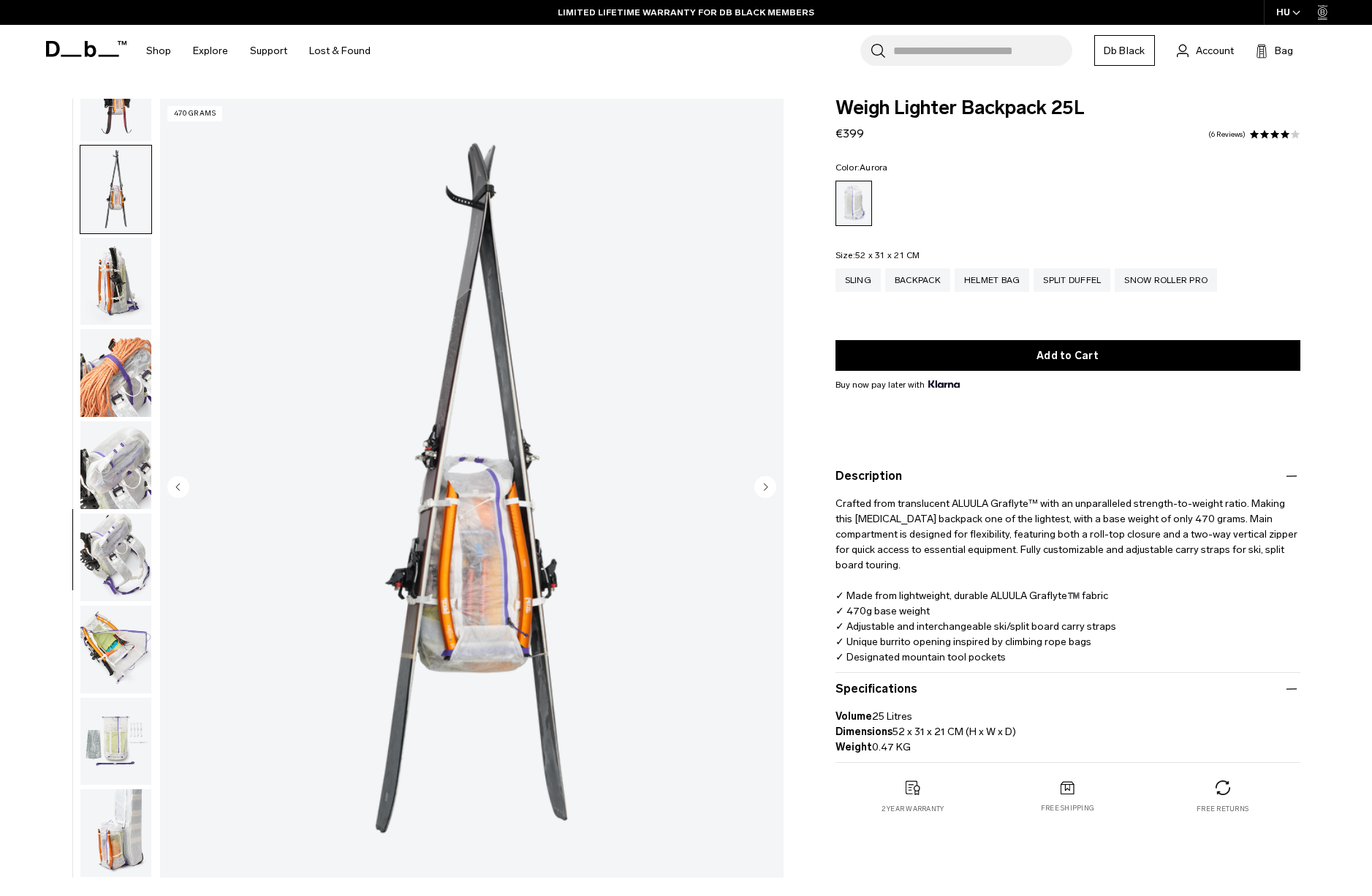
click at [106, 238] on img "button" at bounding box center [116, 281] width 71 height 88
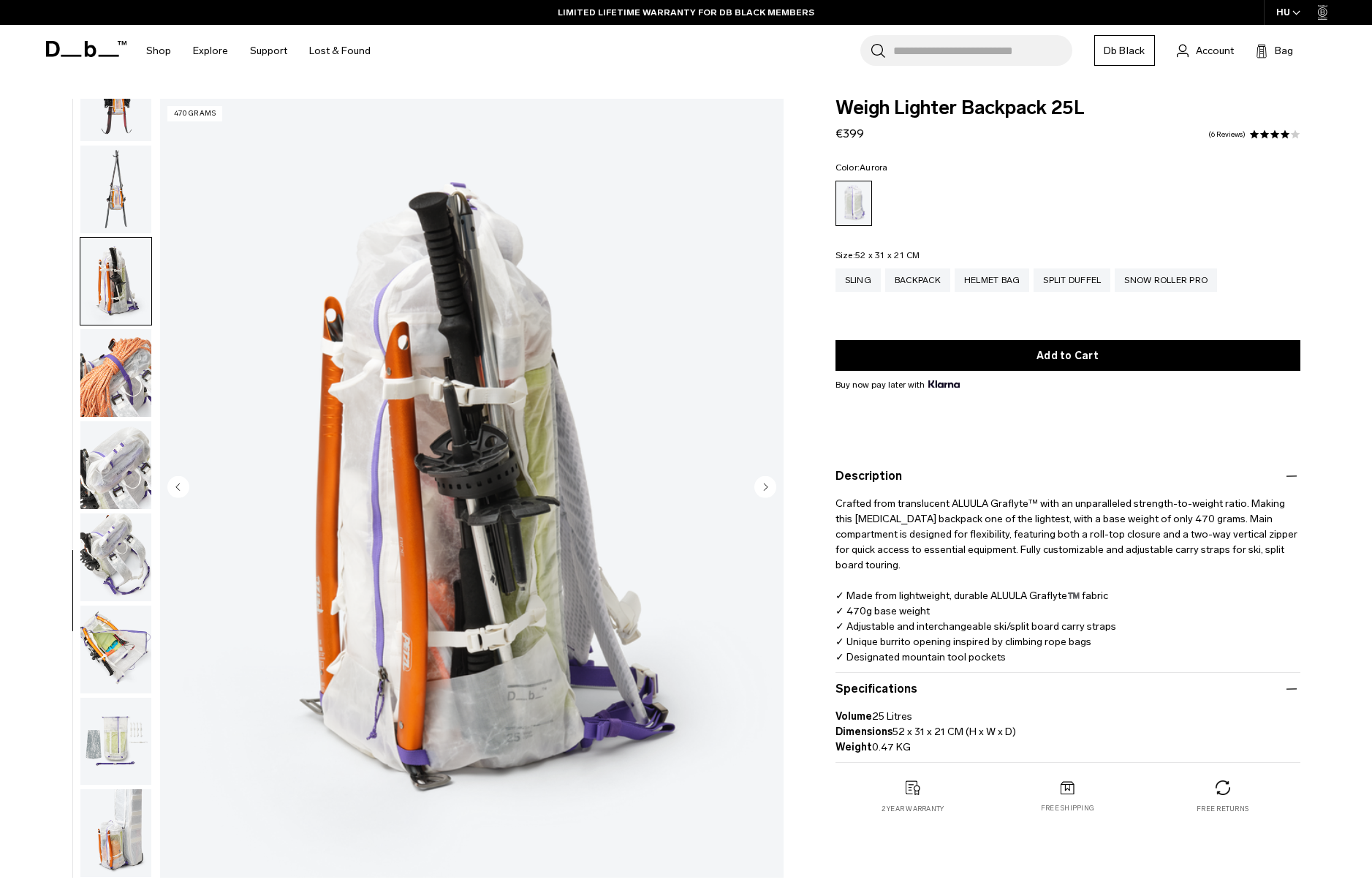
click at [106, 255] on img "button" at bounding box center [116, 281] width 71 height 88
click at [106, 585] on img "button" at bounding box center [116, 557] width 71 height 88
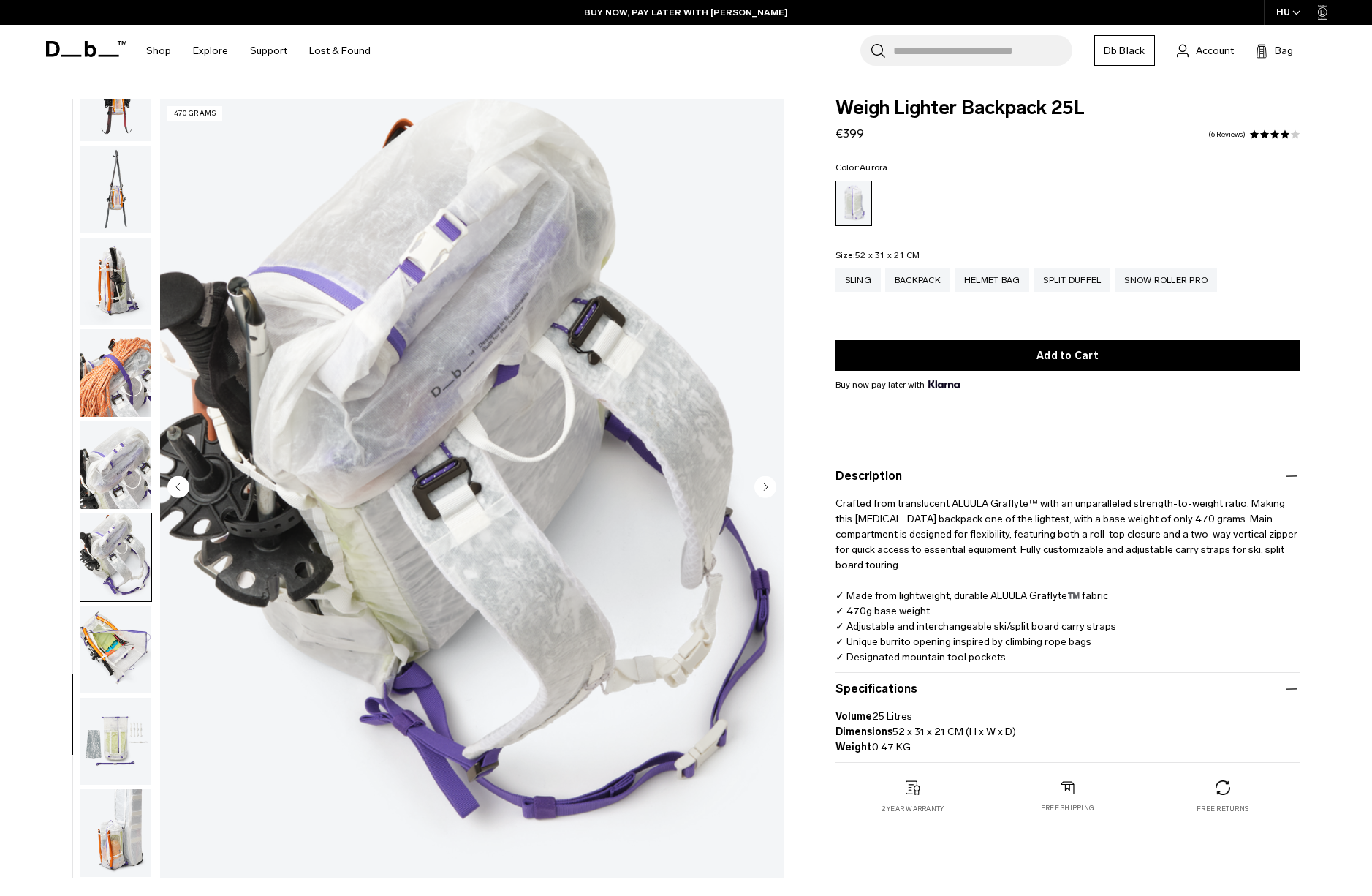
click at [122, 557] on img "button" at bounding box center [116, 557] width 71 height 88
click at [97, 627] on img "button" at bounding box center [116, 649] width 71 height 88
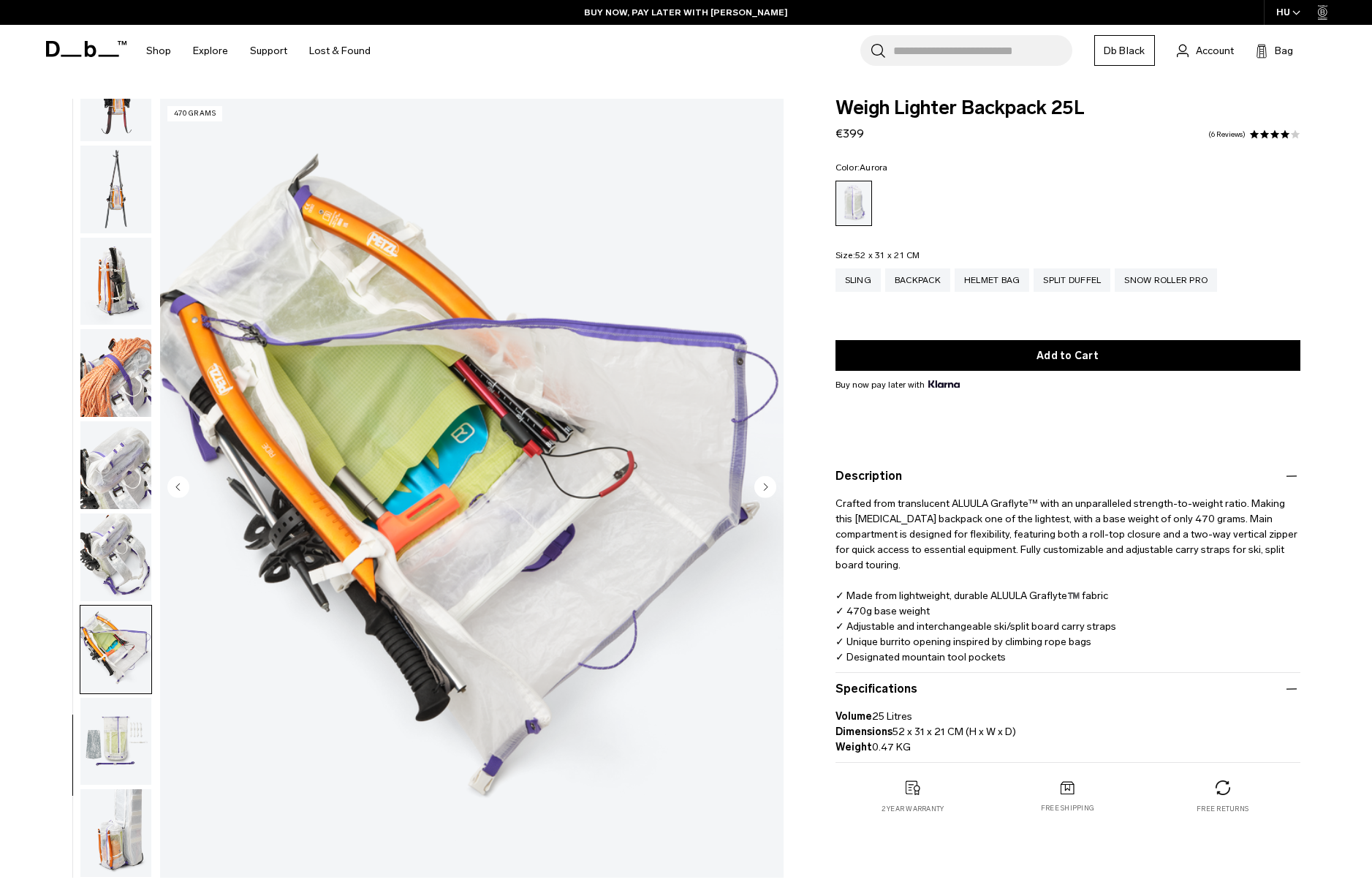
click at [113, 726] on img "button" at bounding box center [116, 741] width 71 height 88
